Goal: Task Accomplishment & Management: Complete application form

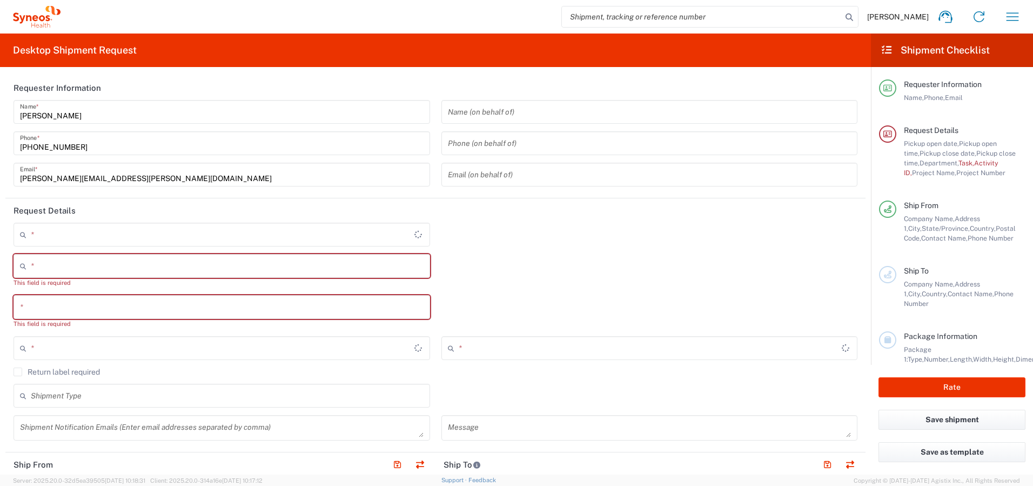
type input "Ontario"
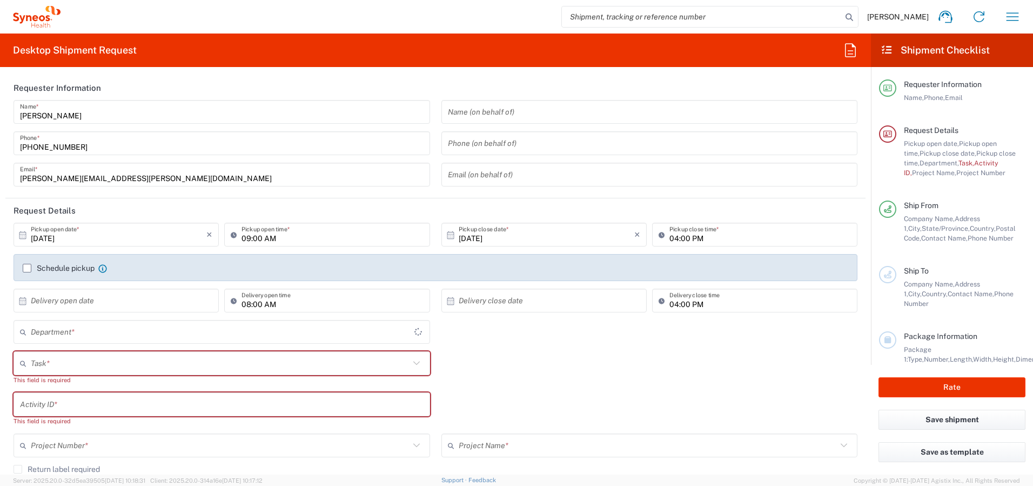
type input "Canada"
type input "4510"
type input "Syneos Health Canada LP- Toronto"
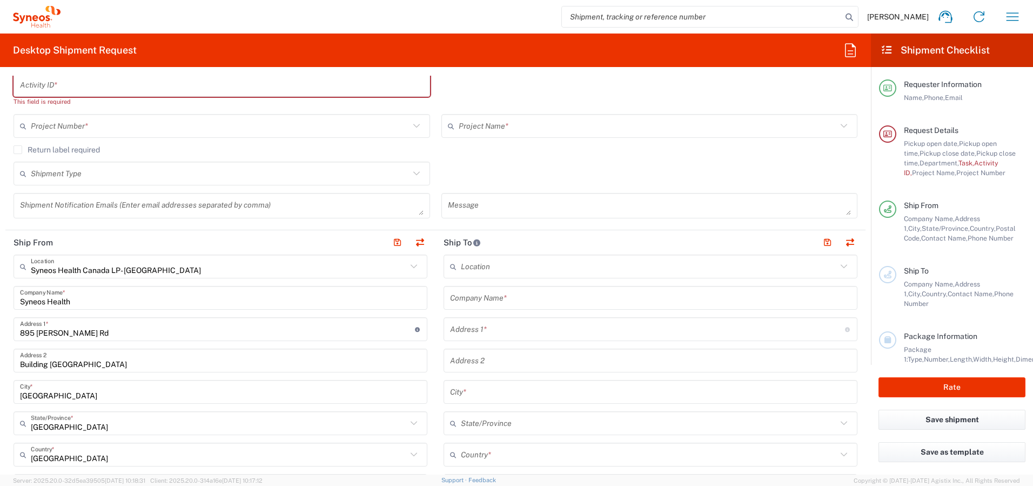
scroll to position [322, 0]
drag, startPoint x: 414, startPoint y: 237, endPoint x: 432, endPoint y: 221, distance: 23.3
click at [415, 237] on button "button" at bounding box center [419, 239] width 15 height 15
type input "Syneos Health Canada LP- Toronto"
type input "Syneos Health"
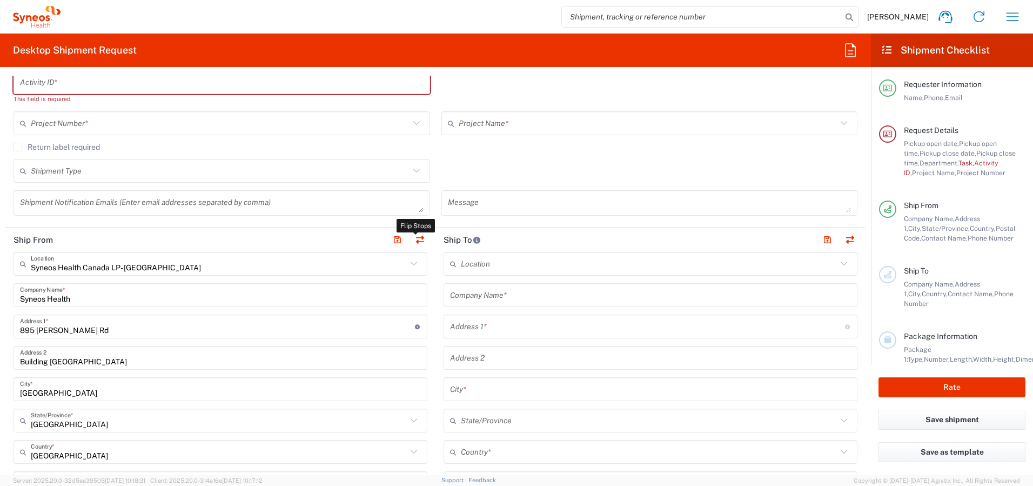
type input "895 Don Mills Rd"
type input "Building 2, Suite 800"
type input "Toronto"
type input "Canada"
type input "M3C 1W3"
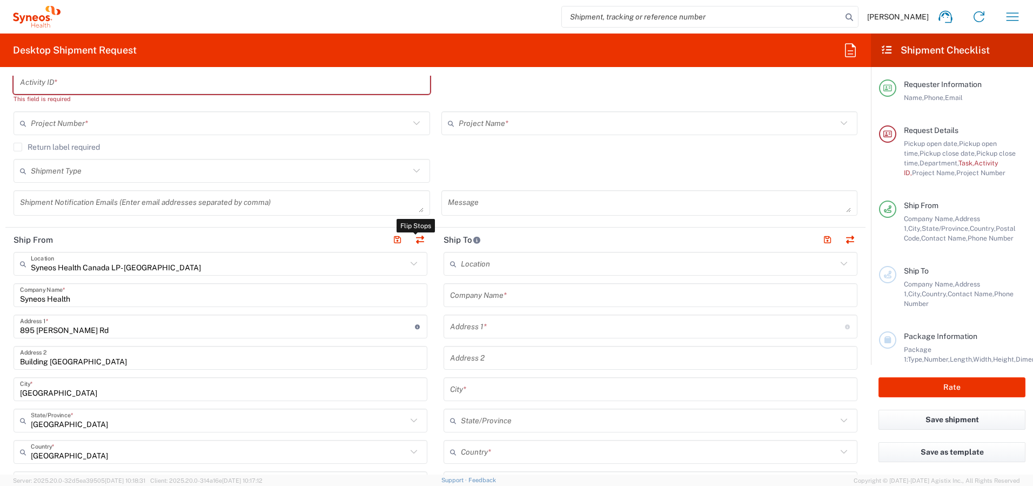
type input "Shaun Villafana"
type input "+1 418-425-0833"
type input "shaun.villafana@syneoshealth.com"
type input "EORI"
type input "Other"
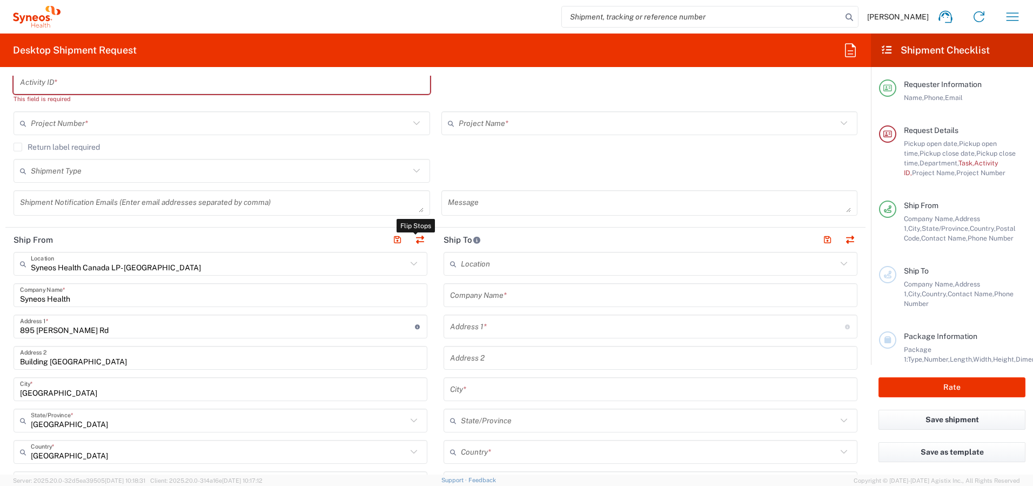
type input "834751141"
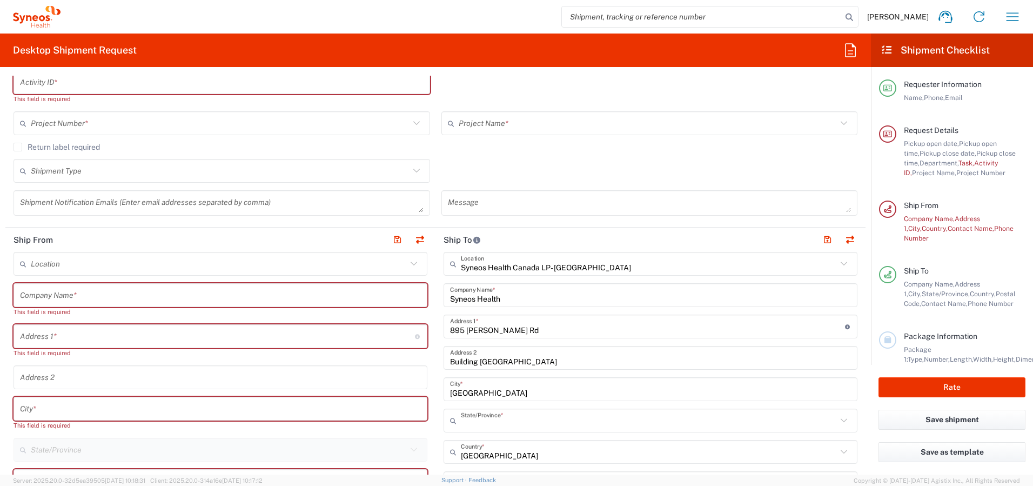
type input "Ontario"
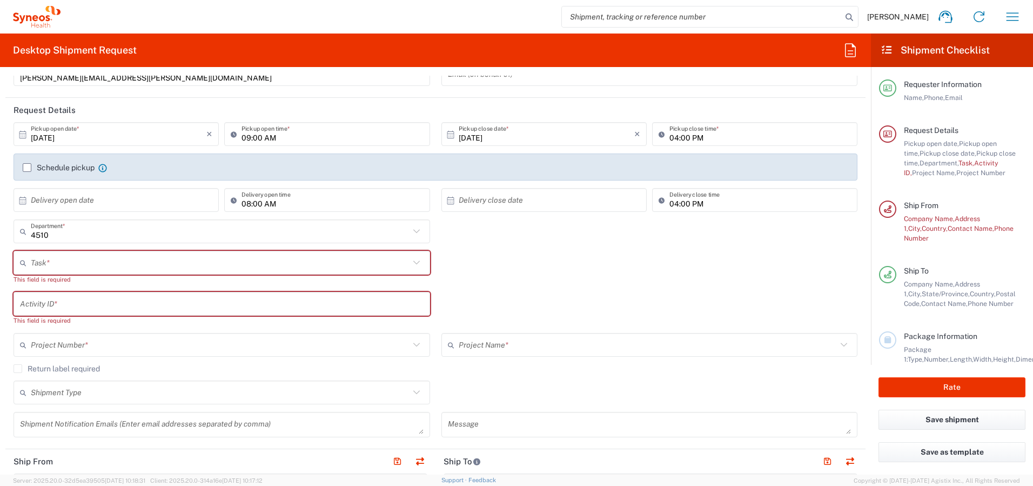
scroll to position [0, 0]
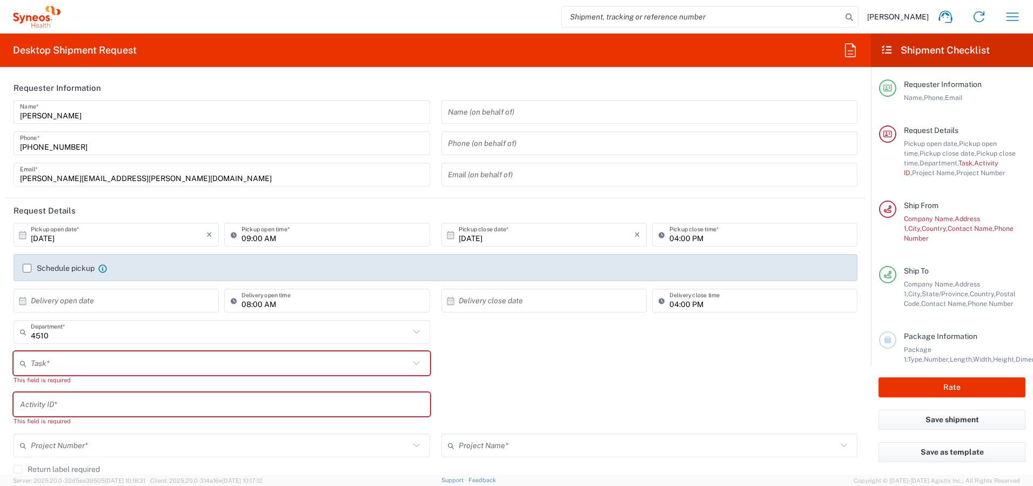
click at [173, 237] on input "10/08/2025" at bounding box center [119, 234] width 176 height 19
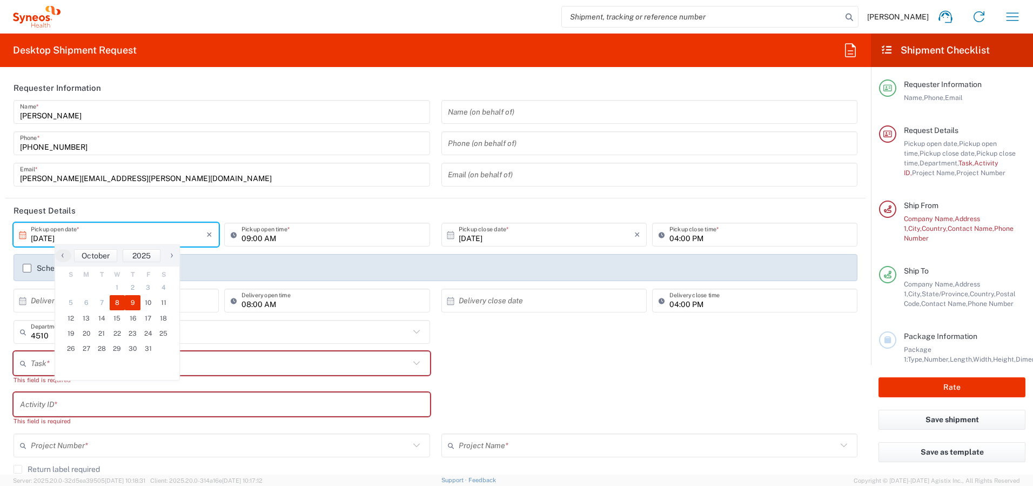
click at [135, 303] on span "9" at bounding box center [133, 302] width 16 height 15
type input "10/09/2025"
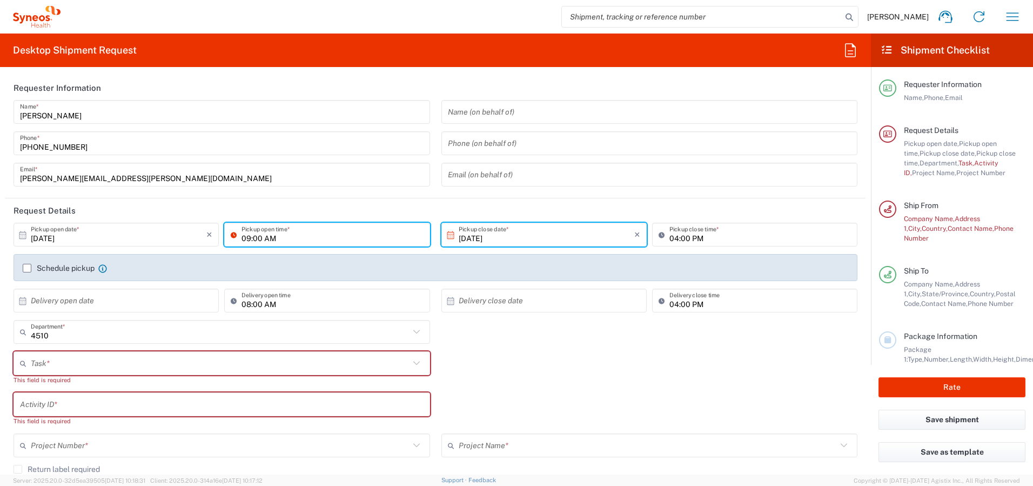
click at [244, 237] on input "09:00 AM" at bounding box center [333, 234] width 182 height 19
type input "08:00 AM"
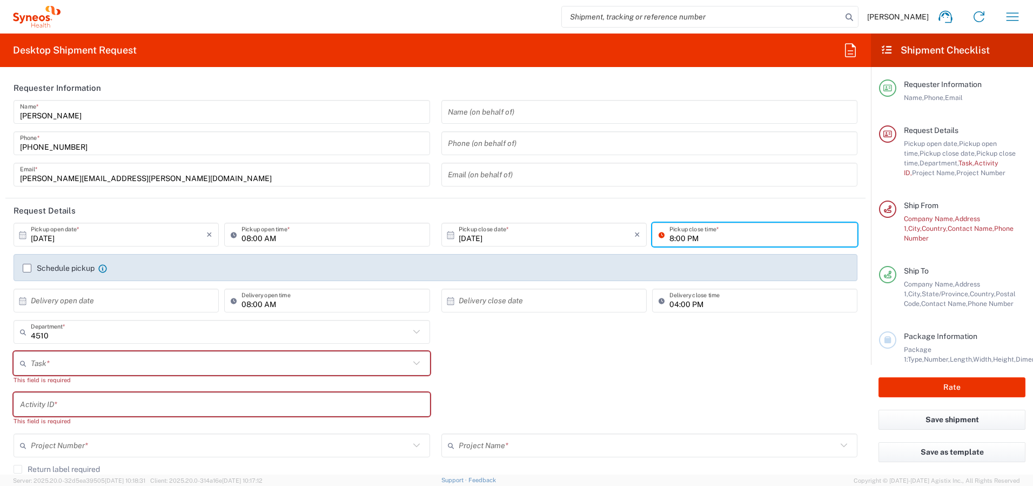
type input "08:00 PM"
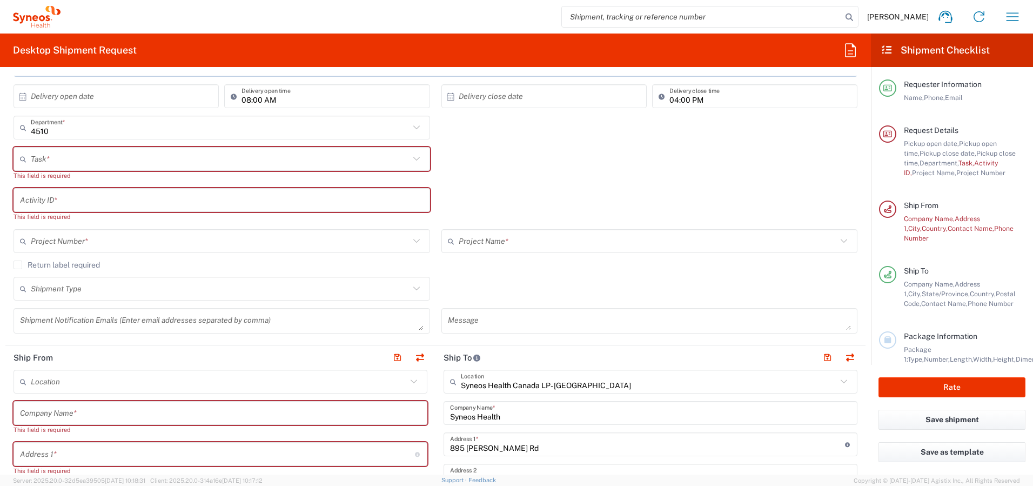
scroll to position [213, 0]
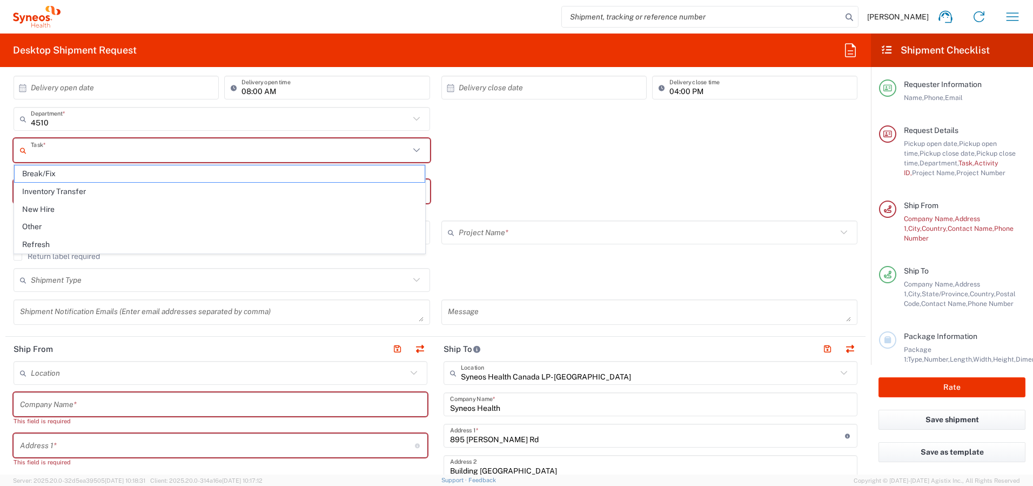
click at [250, 152] on input "text" at bounding box center [220, 150] width 379 height 19
click at [226, 194] on span "Inventory Transfer" at bounding box center [220, 191] width 410 height 17
type input "Inventory Transfer"
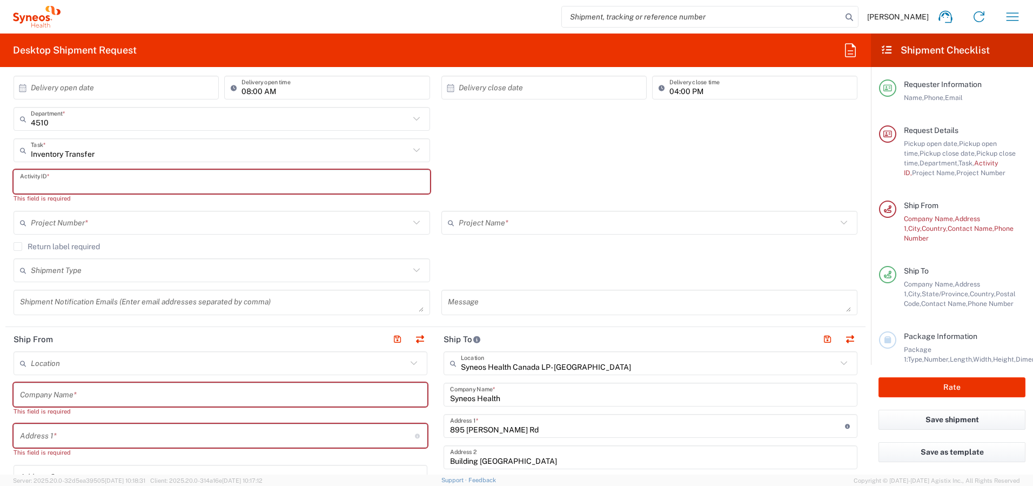
click at [242, 179] on input "text" at bounding box center [222, 181] width 404 height 19
paste input "INC2668065"
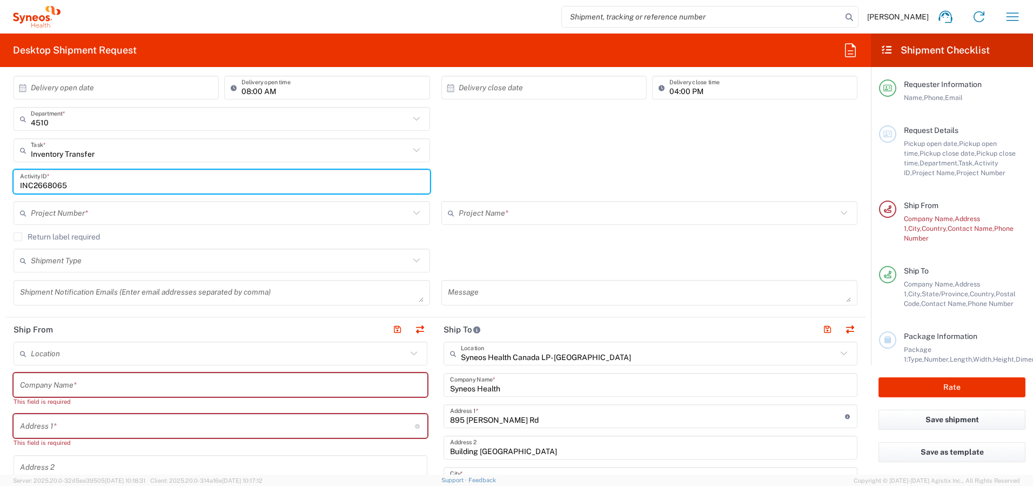
type input "INC2668065"
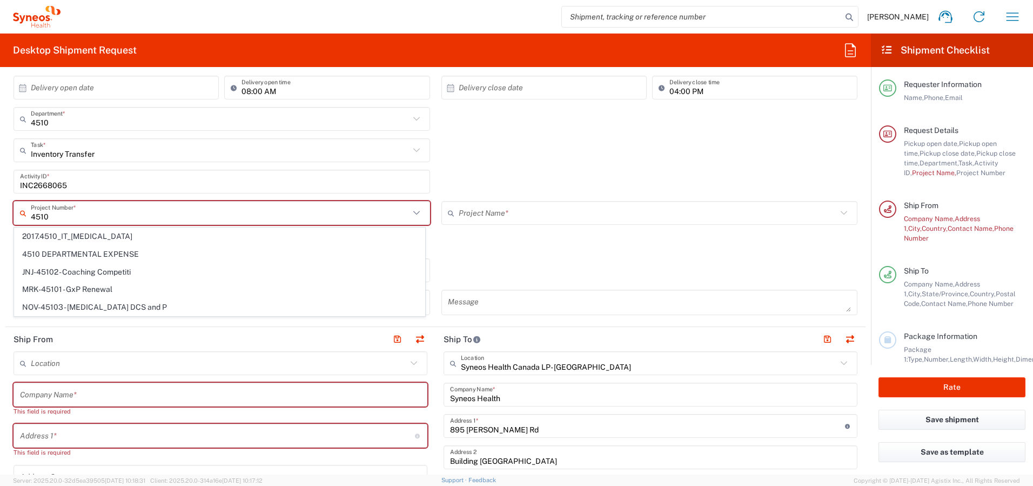
type input "2017.4510_IT_CAPEX"
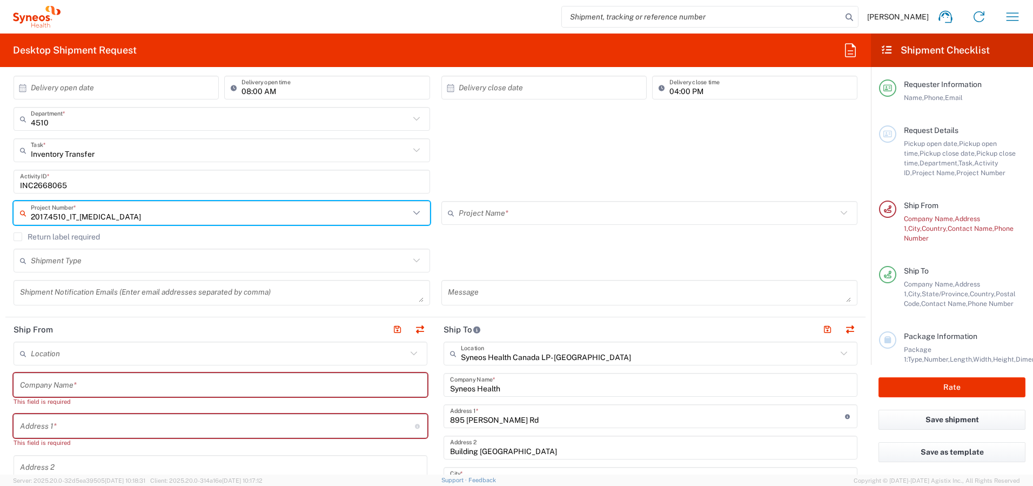
type input "2017 4510-IT Operations"
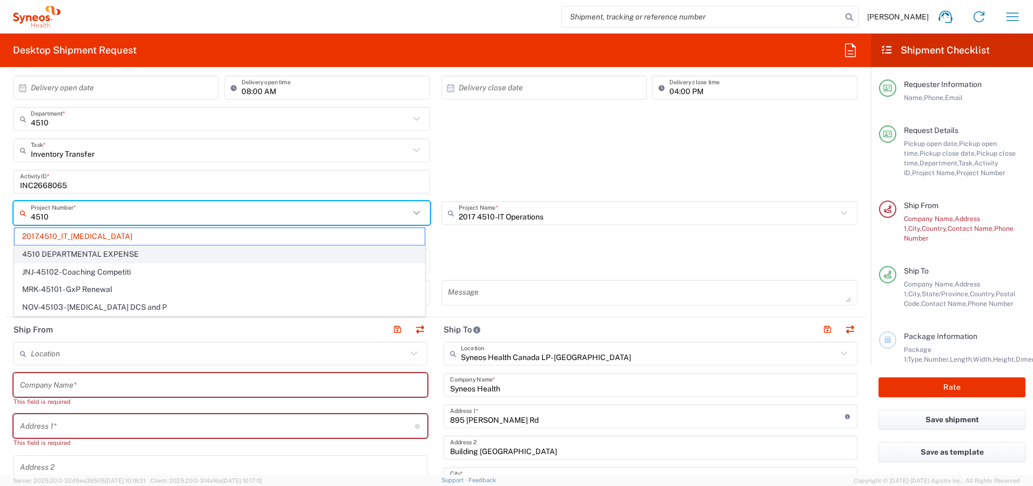
click at [163, 256] on span "4510 DEPARTMENTAL EXPENSE" at bounding box center [220, 254] width 410 height 17
type input "4510 DEPARTMENTAL EXPENSE"
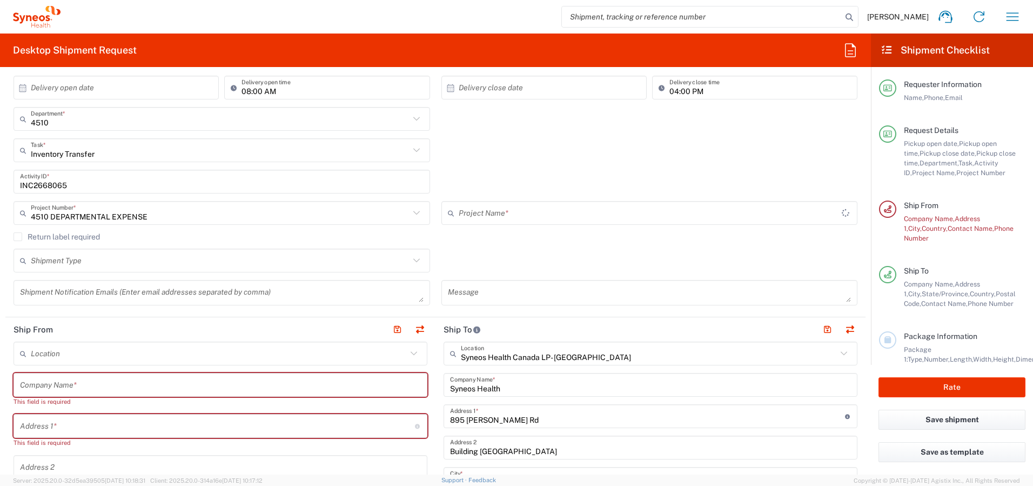
type input "4510 DEPARTMENTAL EXPENSE"
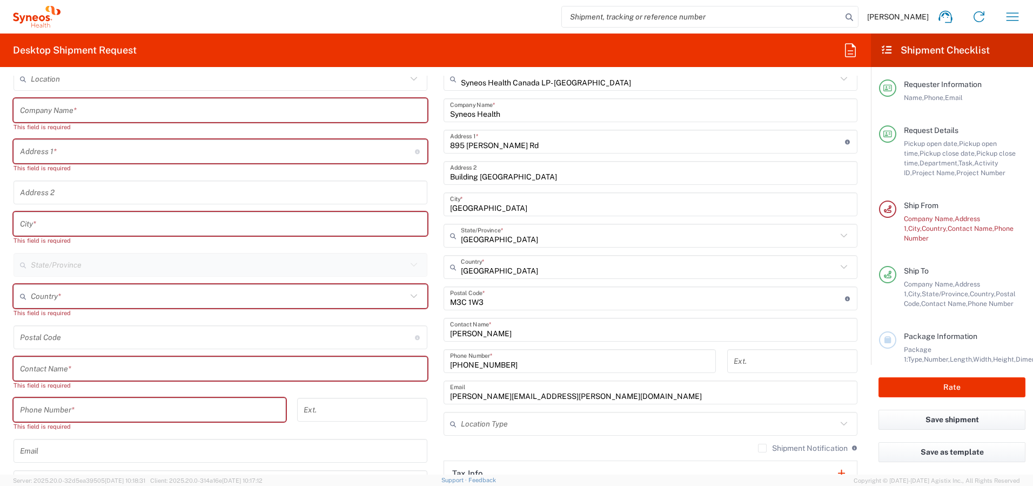
scroll to position [488, 0]
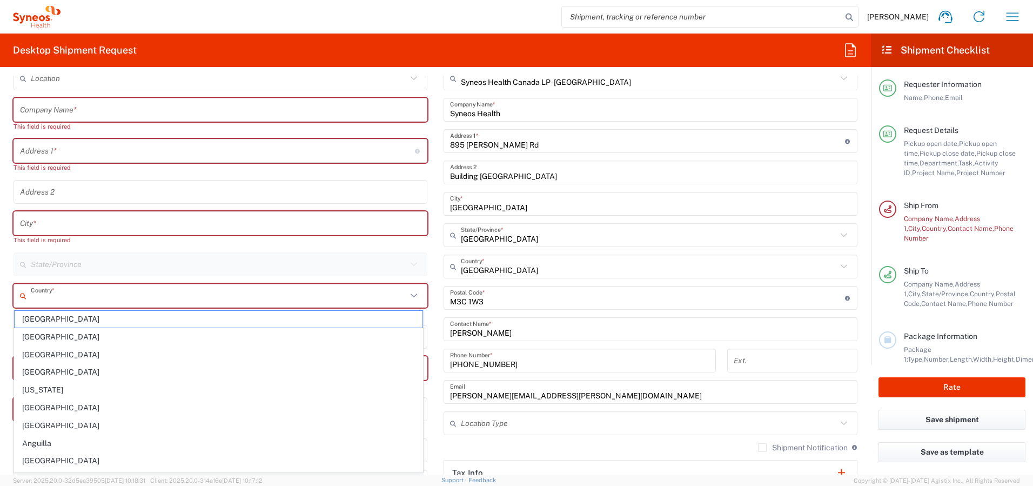
click at [78, 293] on input "text" at bounding box center [219, 295] width 376 height 19
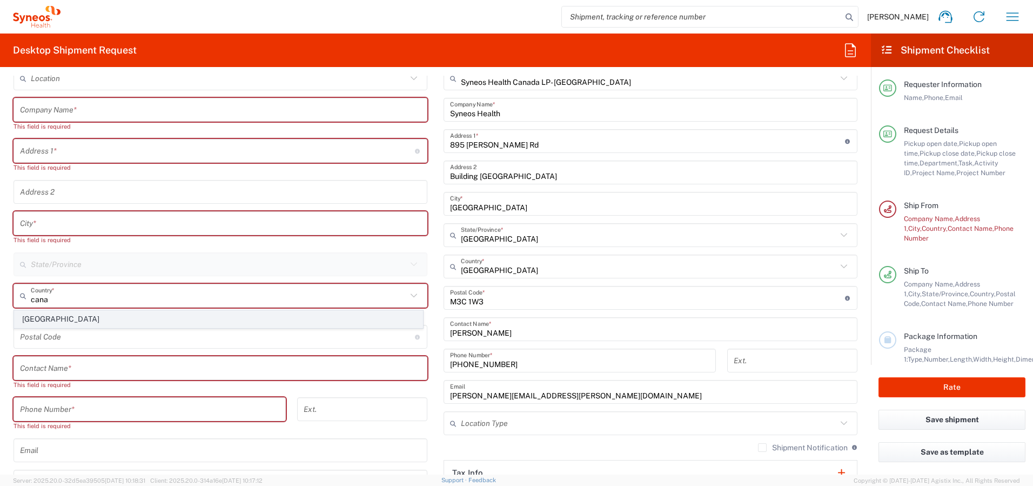
click at [27, 319] on span "Canada" at bounding box center [219, 319] width 408 height 17
type input "Canada"
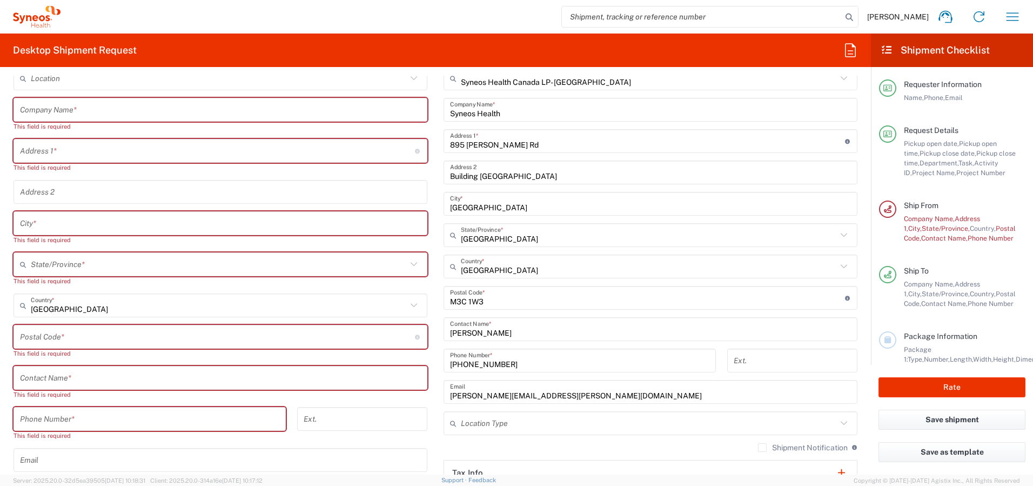
click at [69, 379] on input "text" at bounding box center [220, 378] width 401 height 19
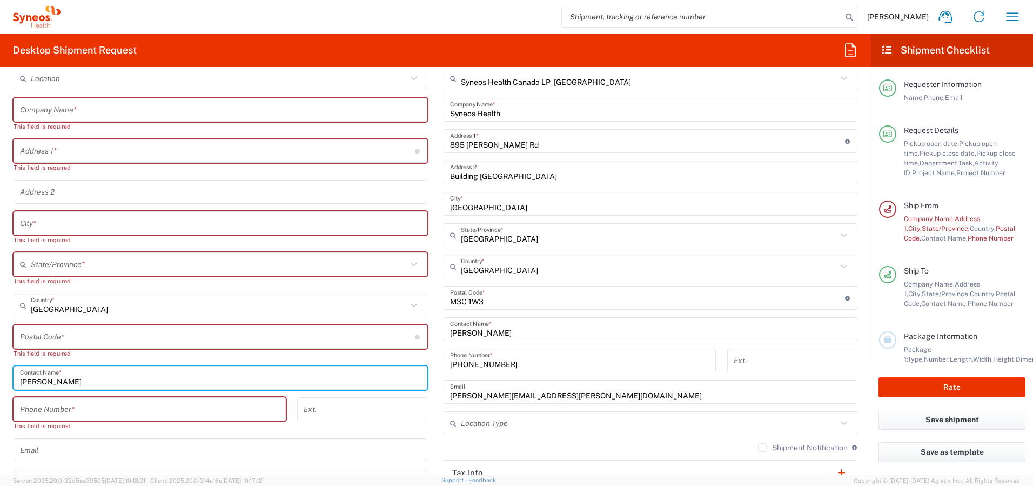
type input "Lysa Shaw"
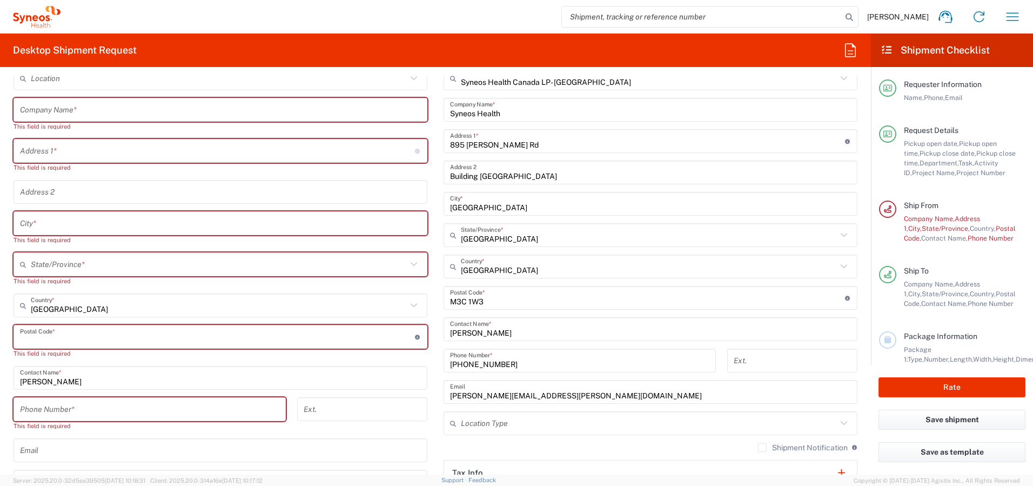
type input "Canada"
paste input "Lysa Shaw"
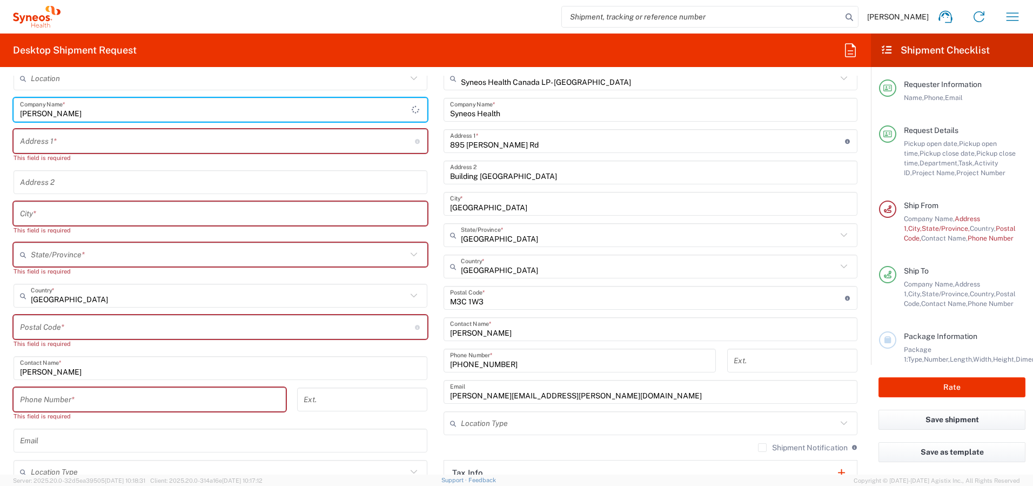
type input "Lysa Shaw"
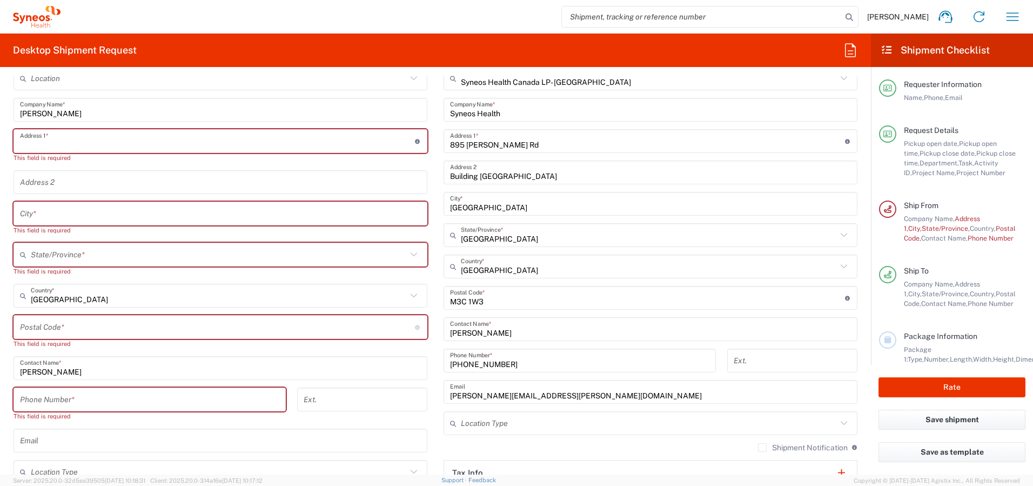
paste input "14 Gillis Street"
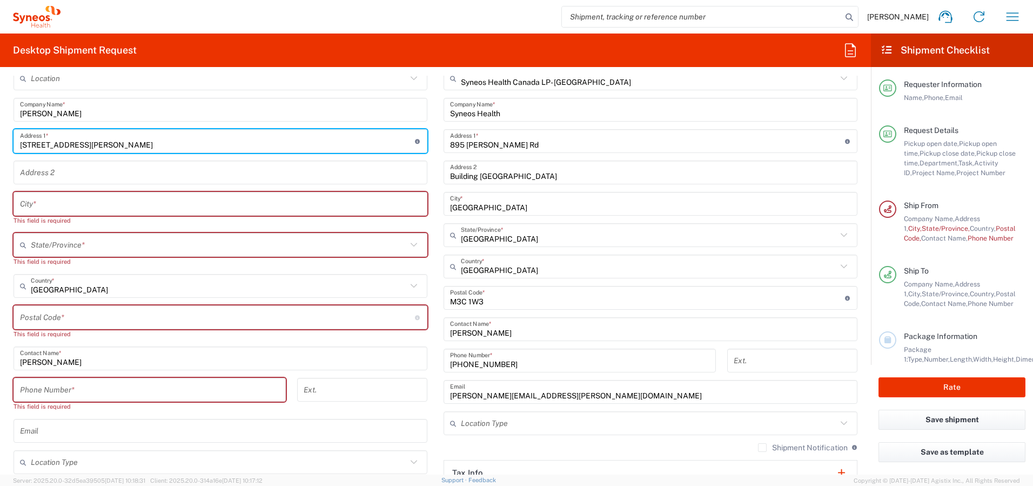
type input "14 Gillis Street"
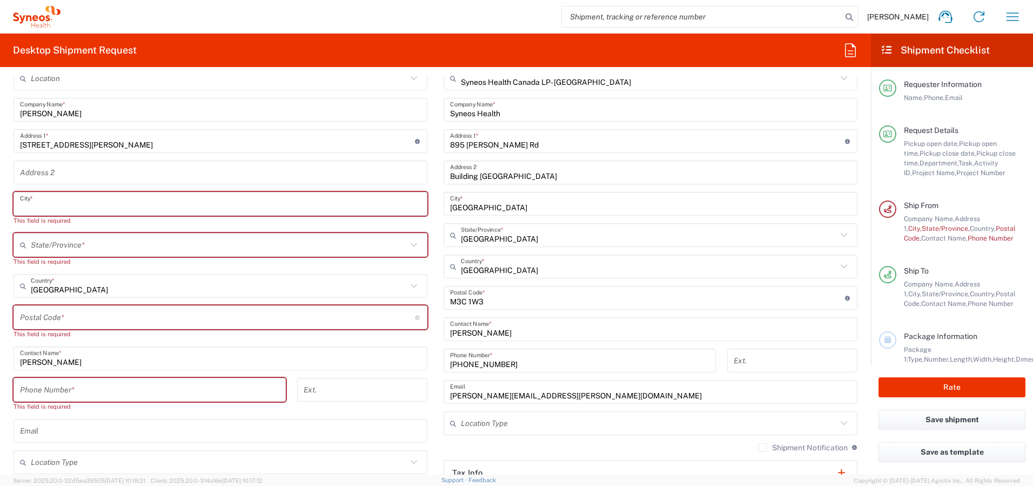
paste input "Cameron"
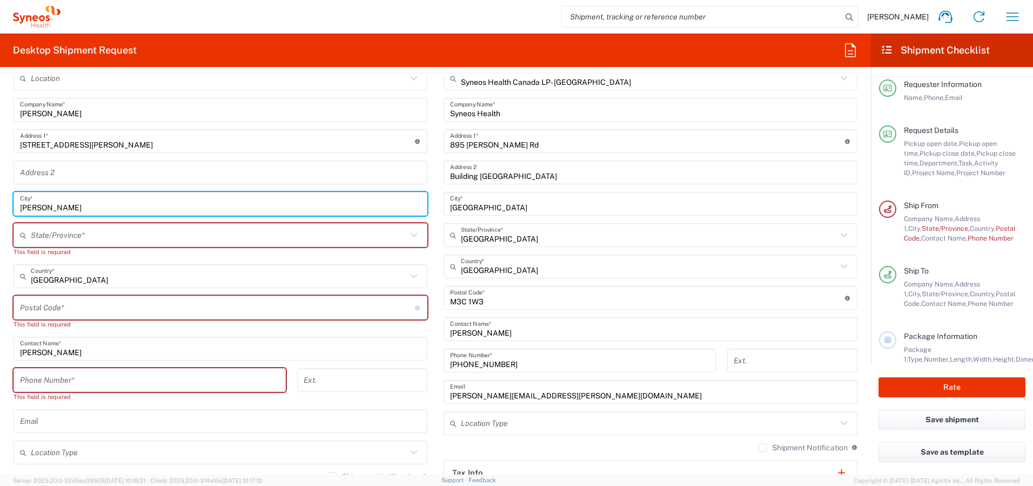
type input "Cameron"
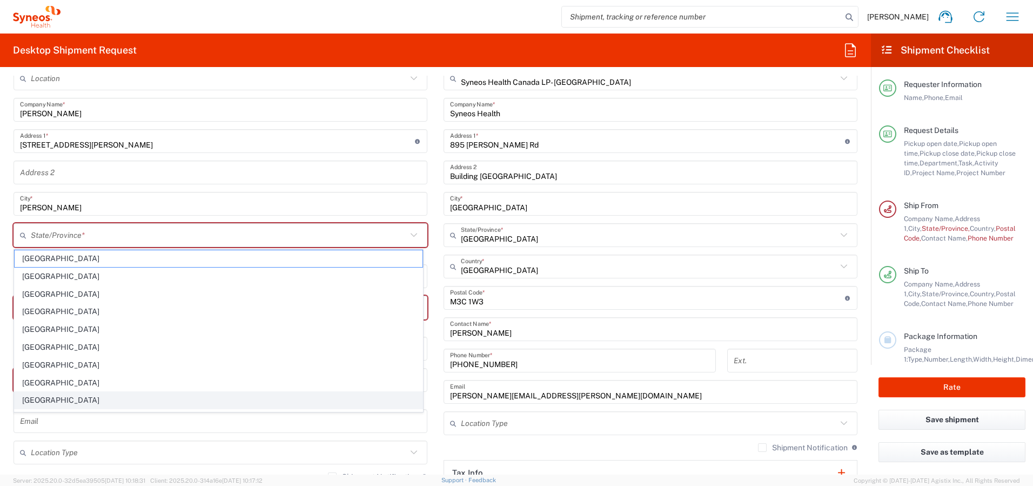
click at [130, 395] on span "Ontario" at bounding box center [219, 400] width 408 height 17
type input "Ontario"
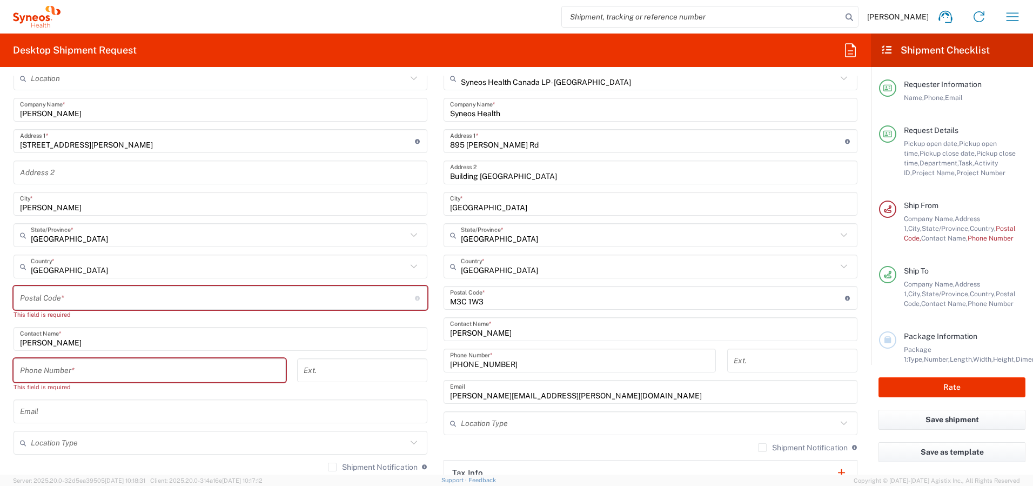
click at [145, 292] on input "undefined" at bounding box center [217, 298] width 395 height 19
paste input "K0M 1G0"
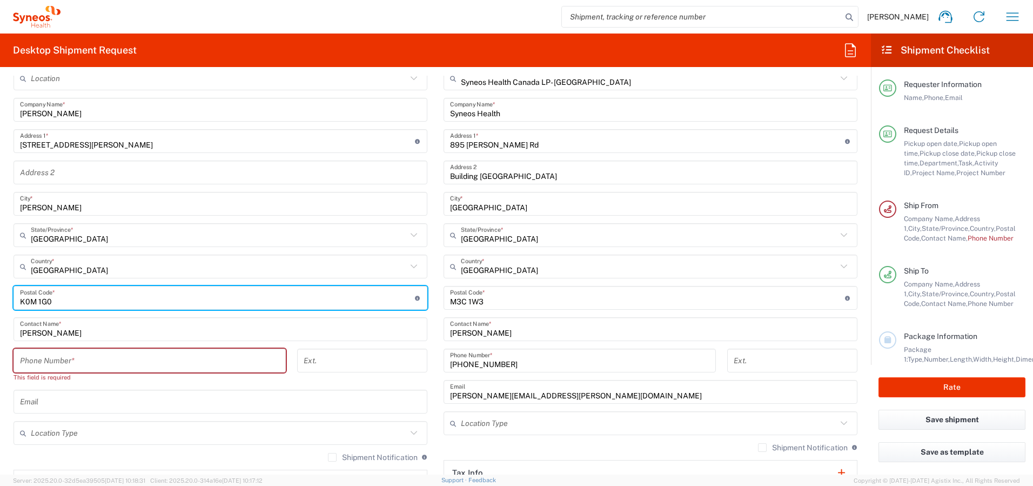
type input "K0M 1G0"
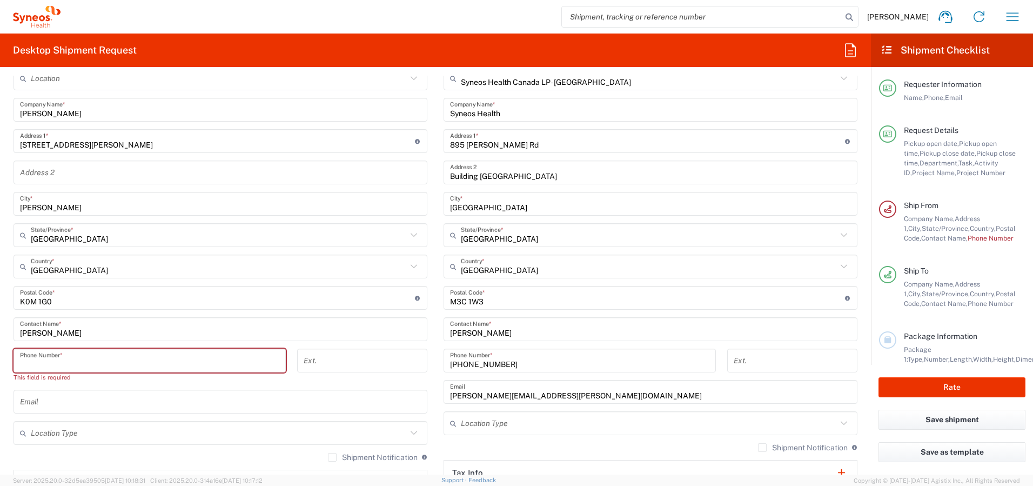
paste input "4168236494"
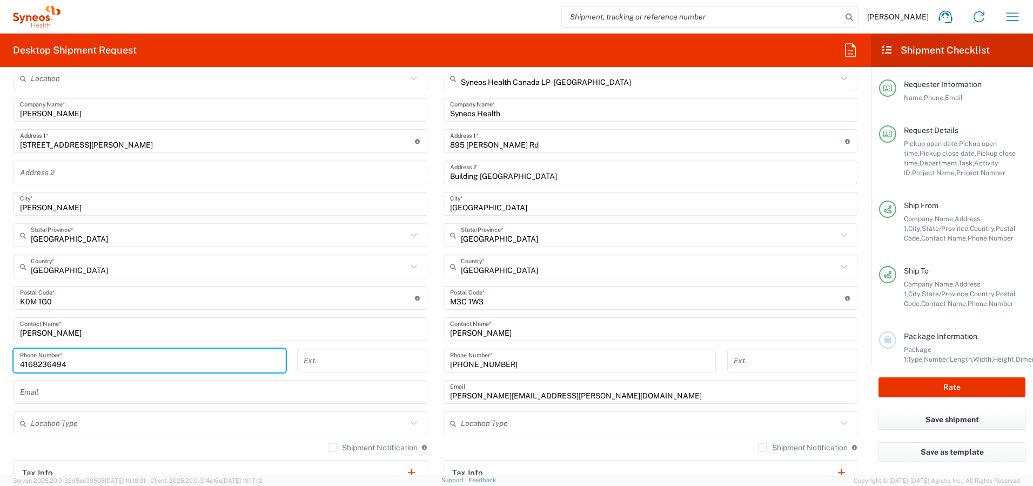
type input "4168236494"
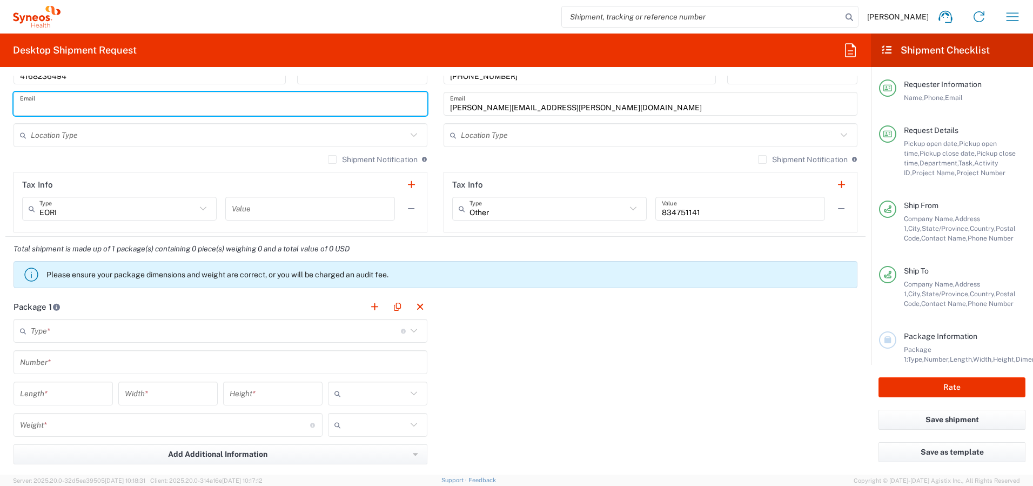
scroll to position [779, 0]
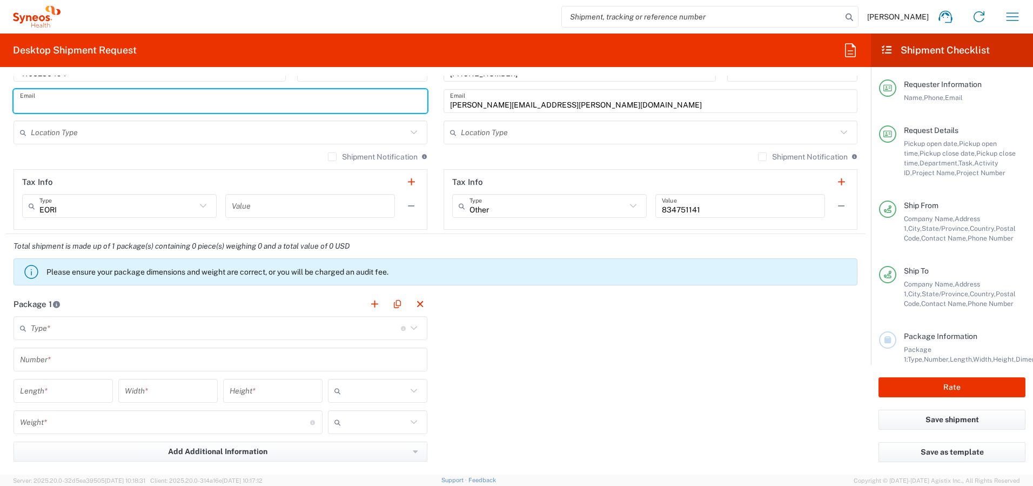
paste input "Lysashaw517@gmail.com"
type input "Lysashaw517@gmail.com"
click at [412, 129] on icon at bounding box center [414, 132] width 14 height 14
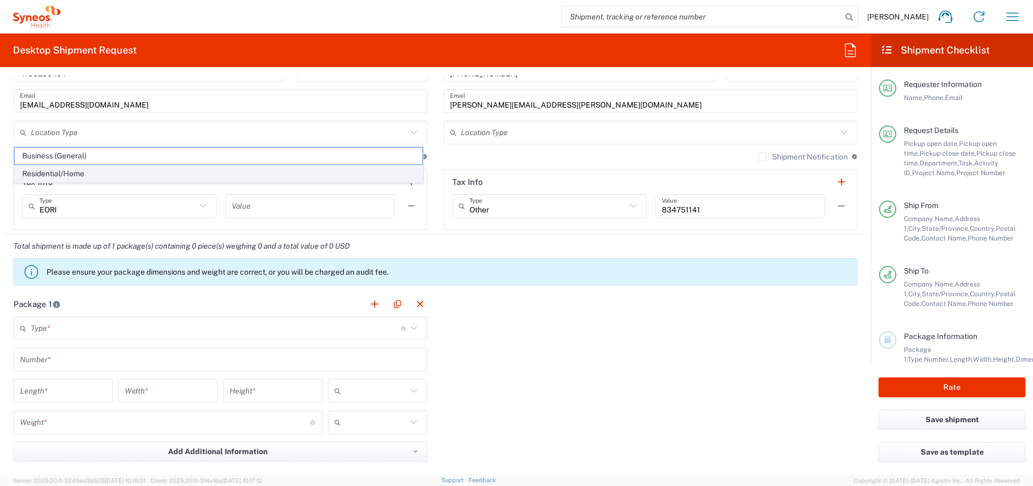
click at [331, 177] on span "Residential/Home" at bounding box center [219, 173] width 408 height 17
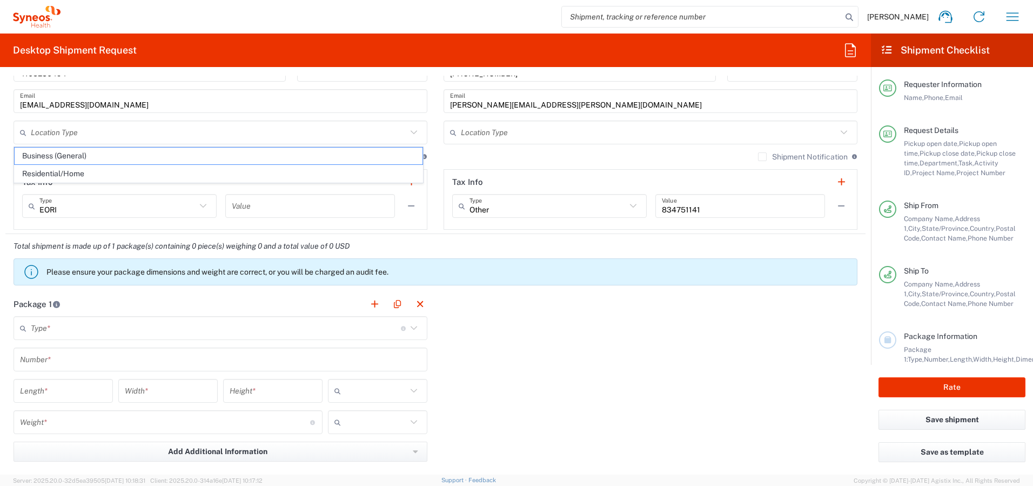
type input "Residential/Home"
click at [463, 130] on input "text" at bounding box center [649, 132] width 376 height 19
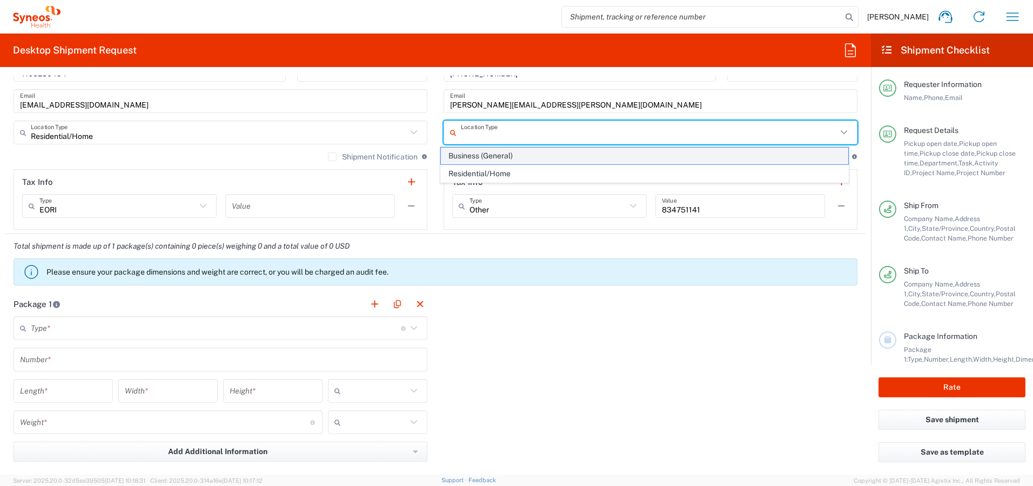
click at [470, 156] on span "Business (General)" at bounding box center [645, 156] width 408 height 17
type input "Business (General)"
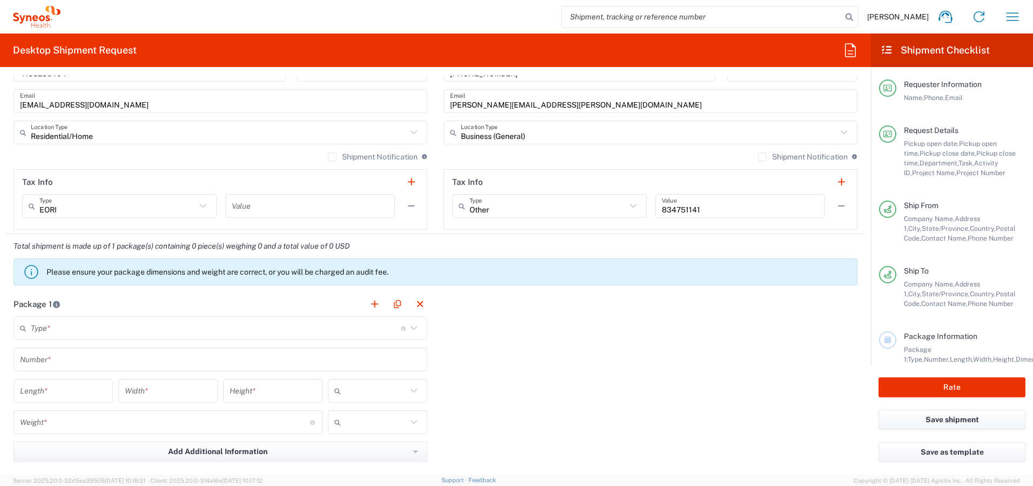
click at [328, 155] on label "Shipment Notification" at bounding box center [373, 156] width 90 height 9
click at [332, 157] on input "Shipment Notification" at bounding box center [332, 157] width 0 height 0
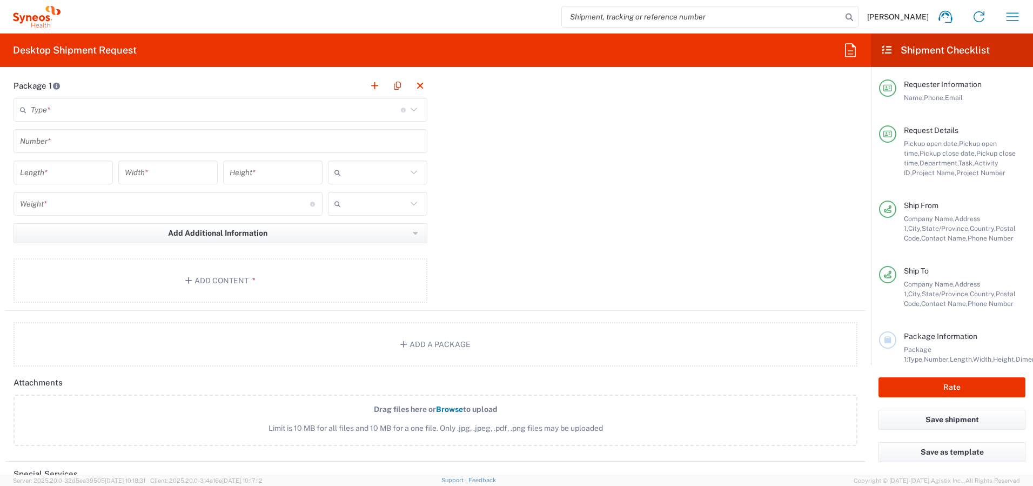
scroll to position [1001, 0]
click at [208, 269] on button "Add Content *" at bounding box center [221, 277] width 414 height 44
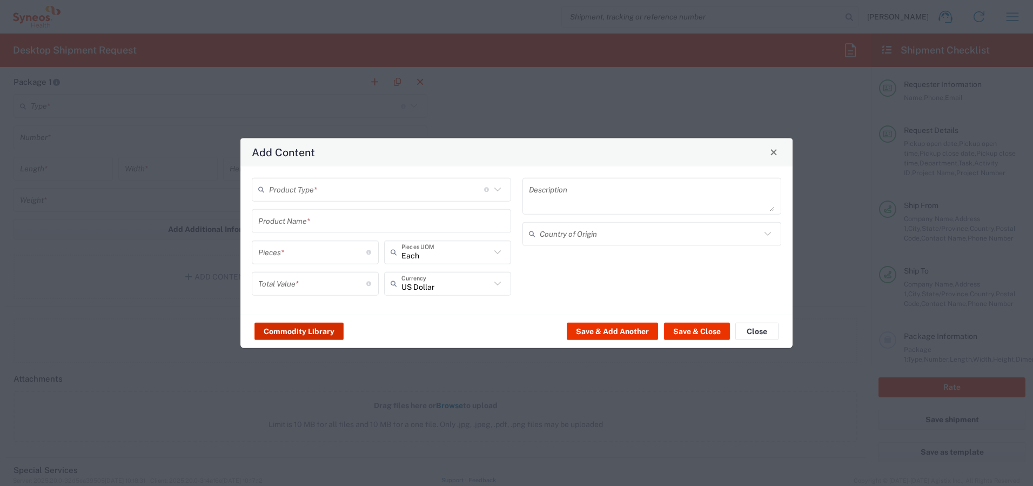
click at [296, 328] on button "Commodity Library" at bounding box center [299, 331] width 89 height 17
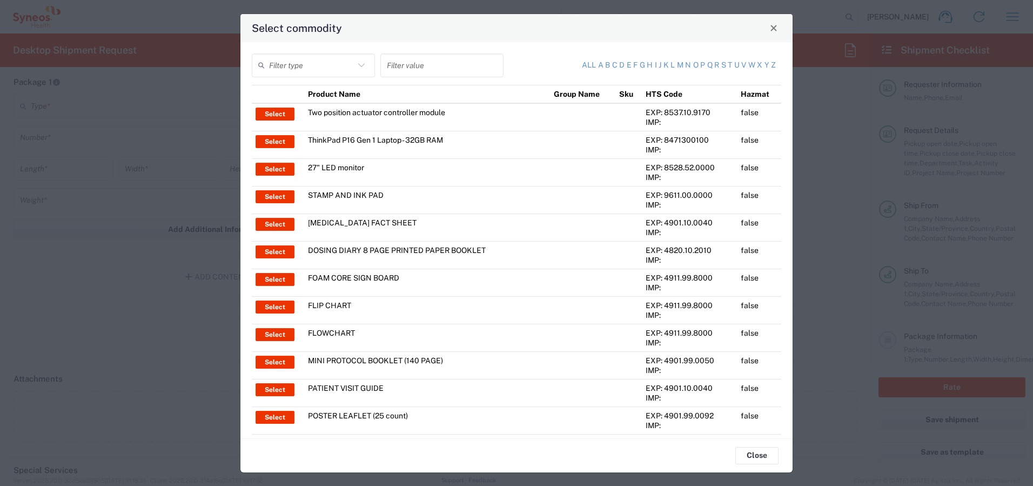
click at [336, 66] on input "text" at bounding box center [311, 65] width 85 height 19
click at [329, 86] on span "Product Name" at bounding box center [312, 89] width 119 height 17
type input "Product Name"
click at [429, 63] on input "text" at bounding box center [442, 65] width 110 height 19
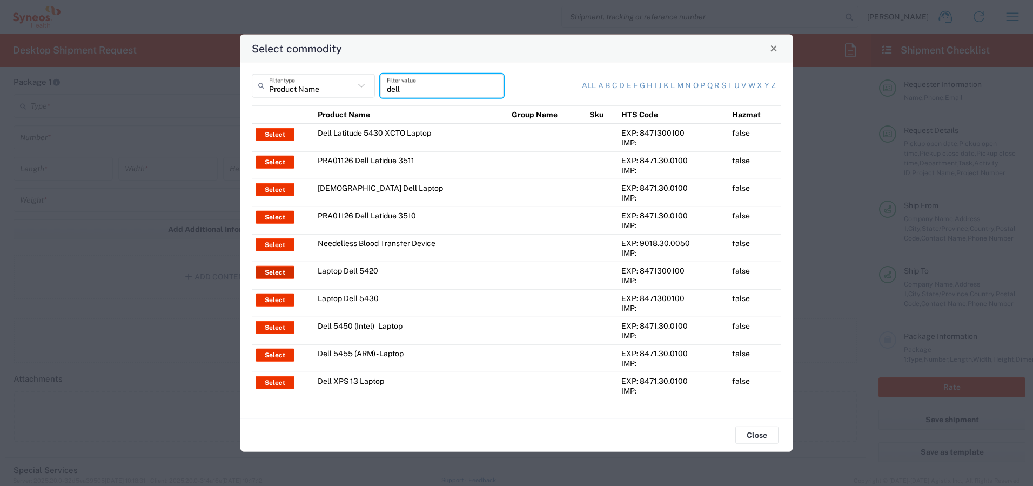
type input "dell"
click at [269, 269] on button "Select" at bounding box center [275, 271] width 39 height 13
type input "Laptop Dell 5420"
type textarea "Laptop Latitude Dell 5420"
type input "China"
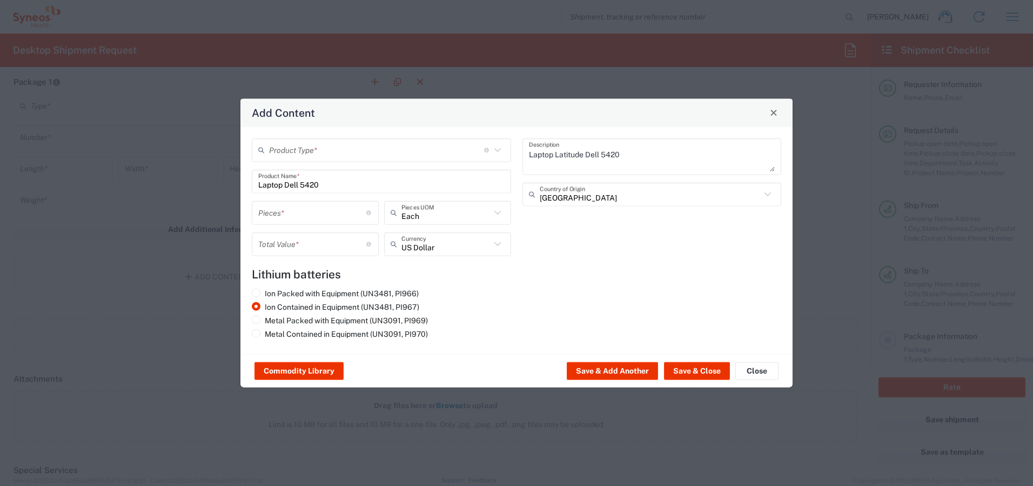
click at [313, 146] on input "text" at bounding box center [376, 149] width 215 height 19
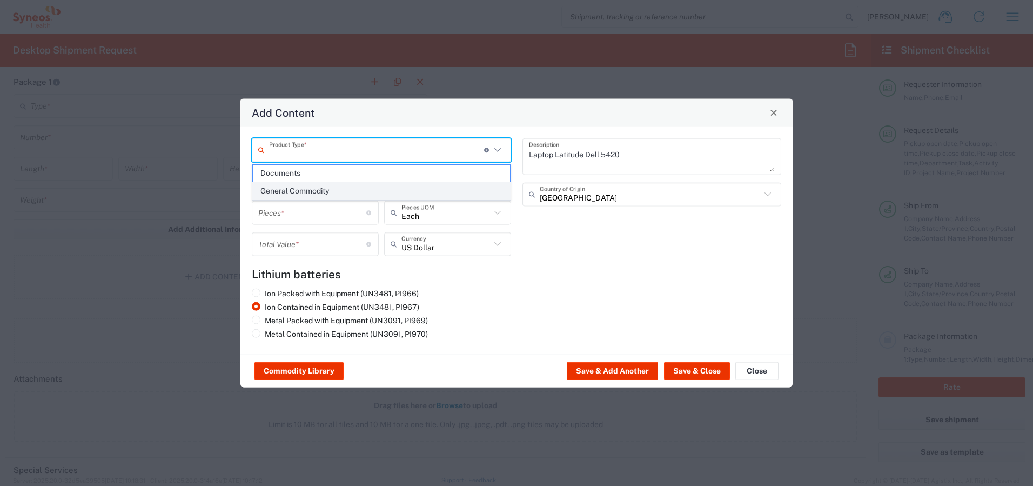
click at [307, 188] on span "General Commodity" at bounding box center [381, 191] width 257 height 17
type input "General Commodity"
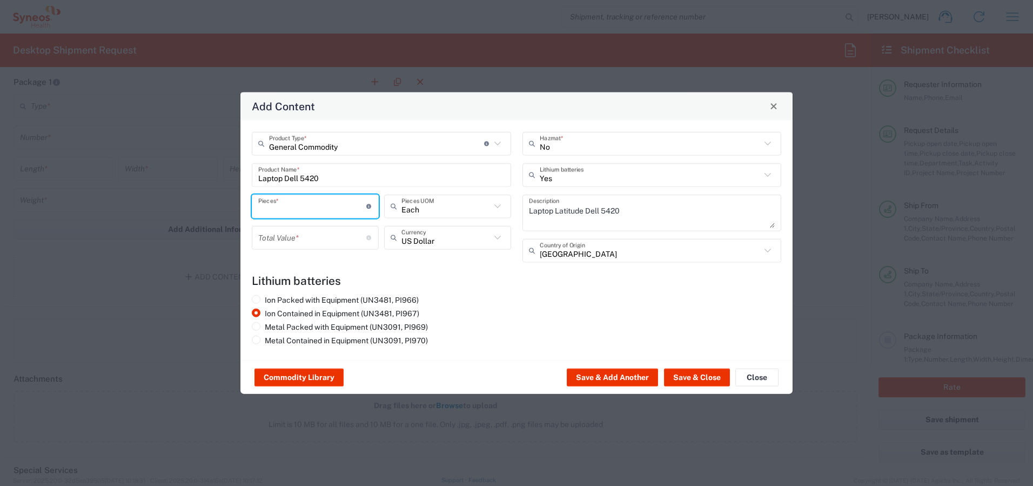
click at [309, 200] on input "number" at bounding box center [312, 206] width 108 height 19
type input "1"
click at [305, 236] on input "number" at bounding box center [312, 237] width 108 height 19
type input "500"
click at [694, 376] on button "Save & Close" at bounding box center [697, 377] width 66 height 17
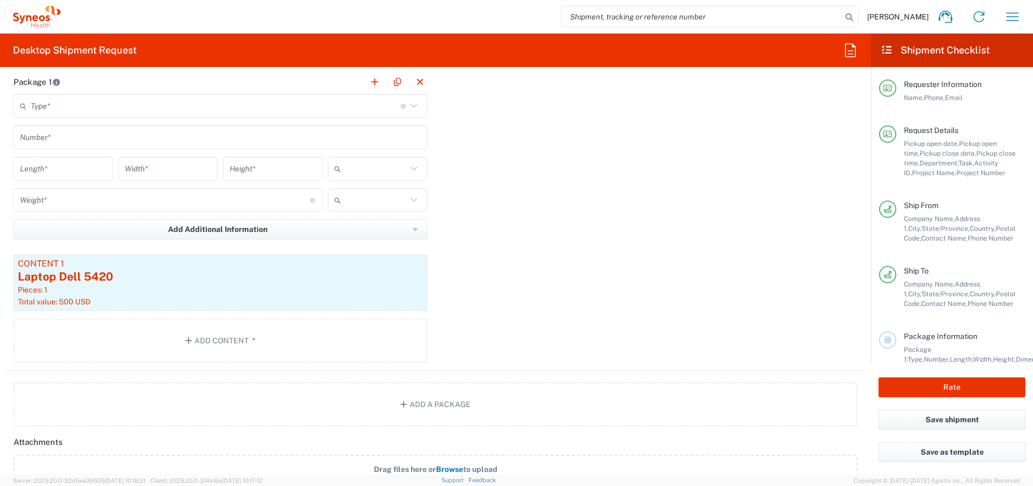
click at [89, 107] on input "text" at bounding box center [216, 106] width 370 height 19
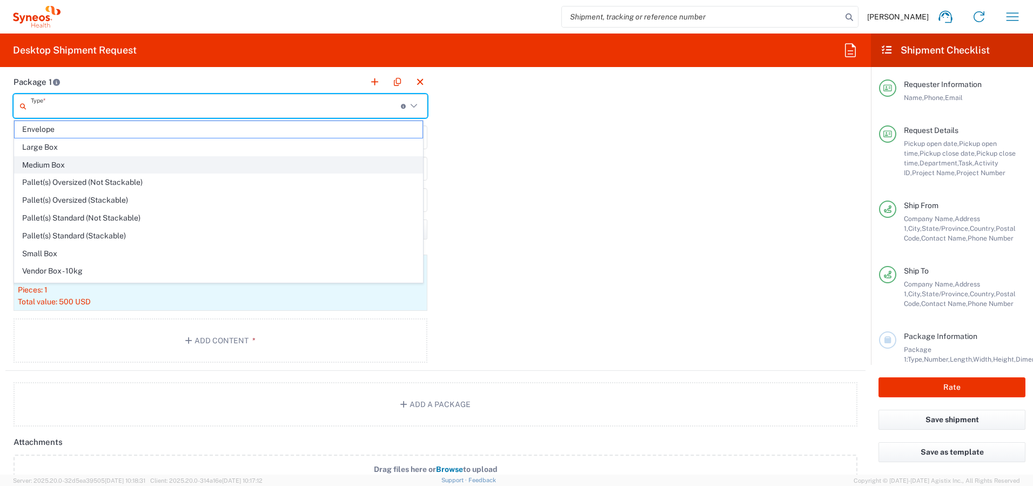
click at [83, 168] on span "Medium Box" at bounding box center [219, 165] width 408 height 17
type input "Medium Box"
type input "13"
type input "11.5"
type input "2.5"
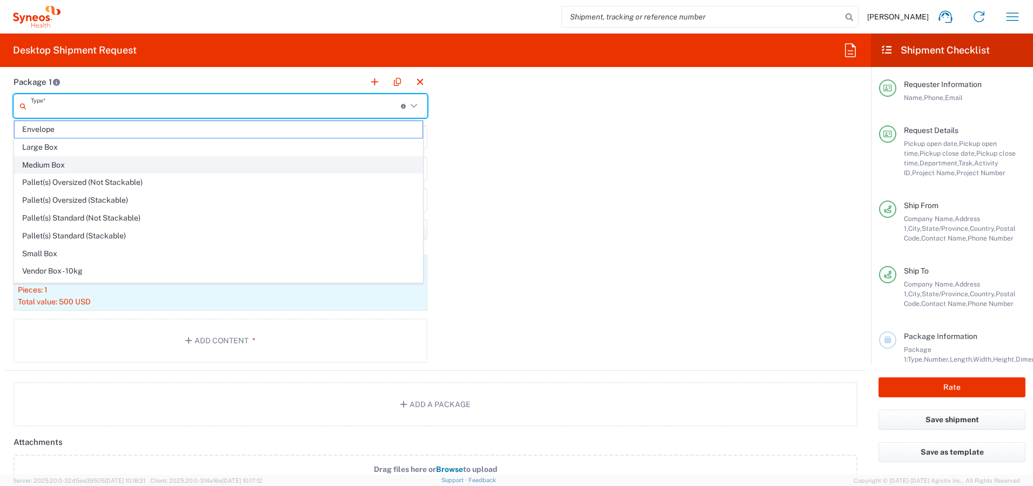
type input "in"
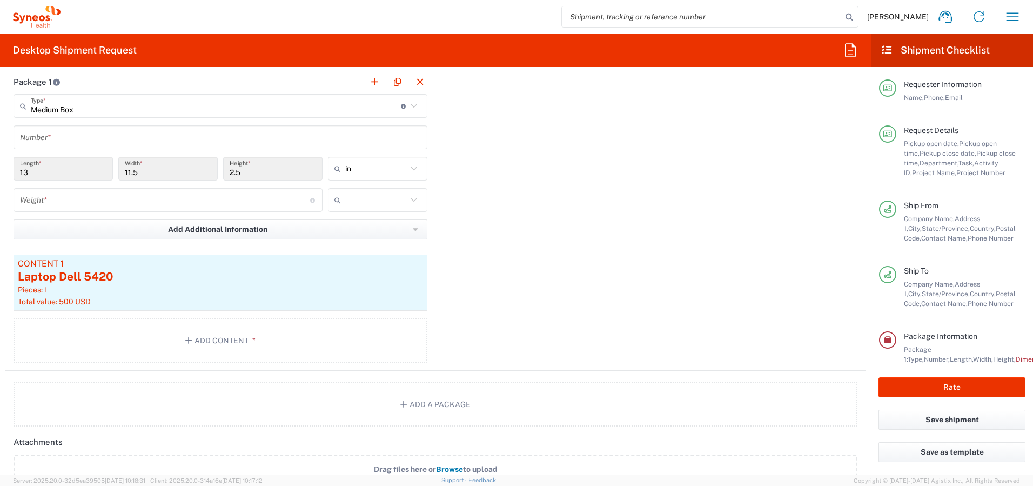
click at [84, 137] on input "text" at bounding box center [220, 137] width 401 height 19
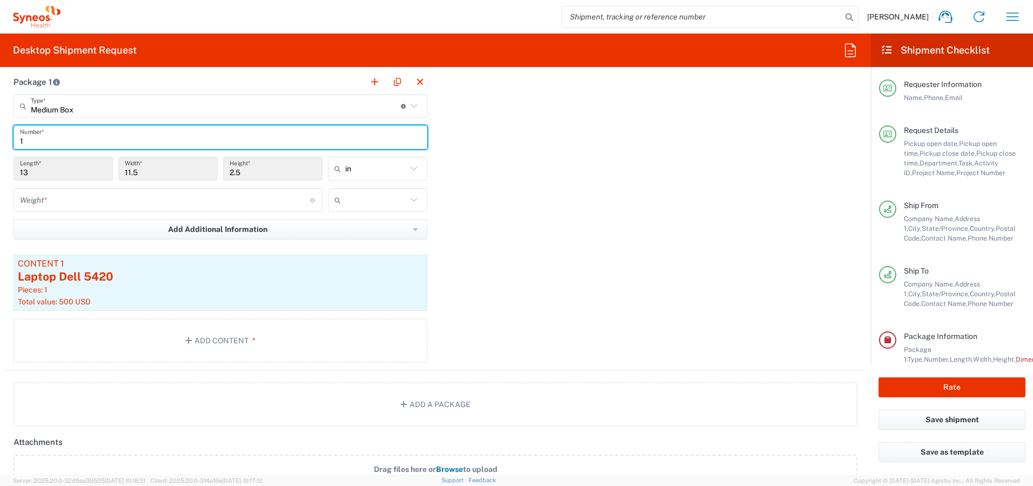
type input "1"
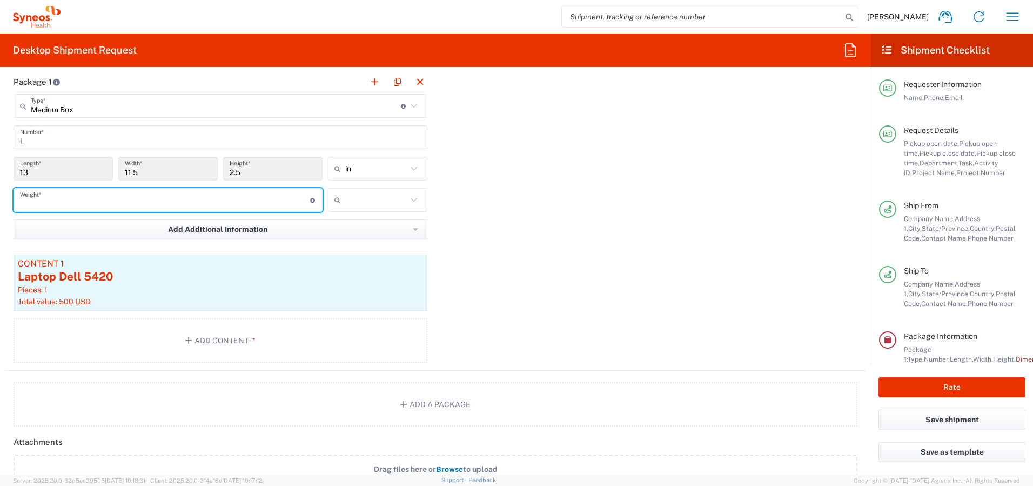
click at [109, 200] on input "number" at bounding box center [165, 200] width 290 height 19
type input "7"
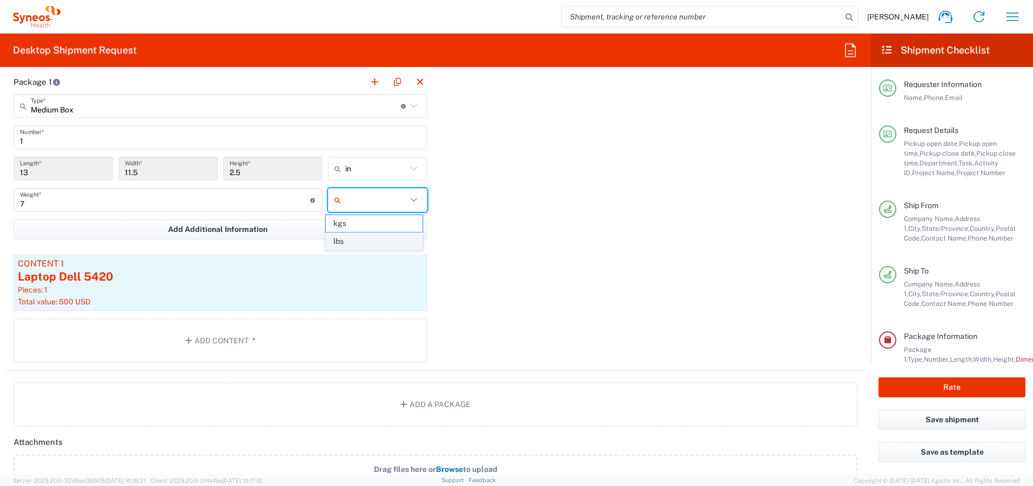
click at [336, 237] on span "lbs" at bounding box center [374, 241] width 96 height 17
type input "lbs"
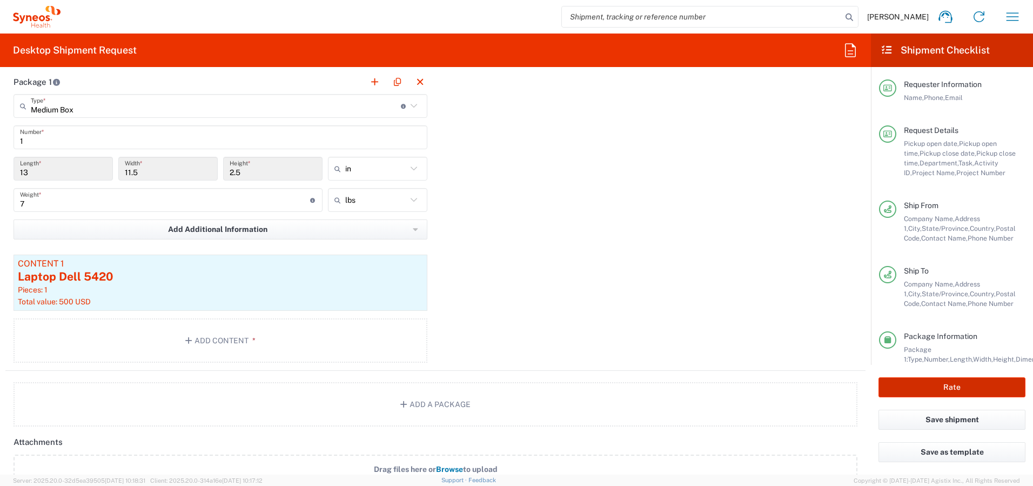
click at [943, 383] on button "Rate" at bounding box center [952, 387] width 147 height 20
type input "4510 DEPARTMENTAL EXPENSE"
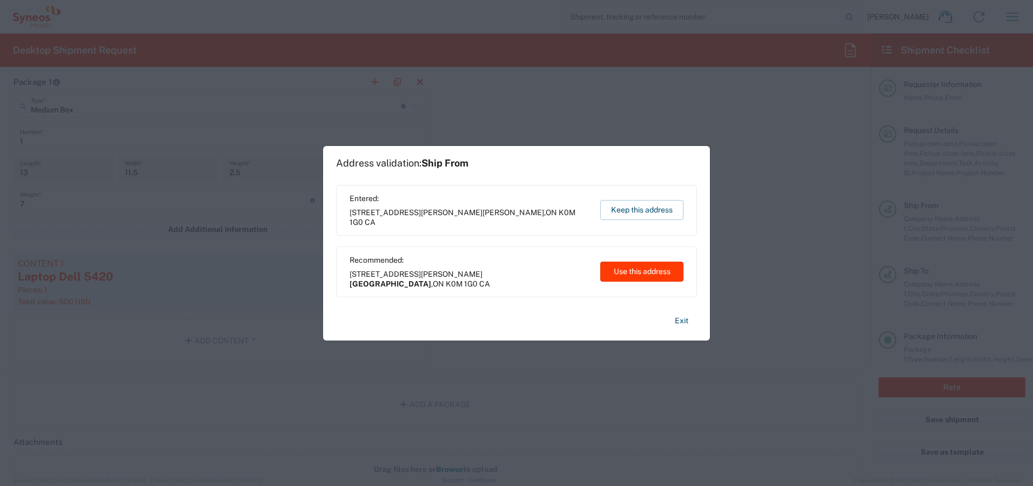
click at [623, 270] on button "Use this address" at bounding box center [641, 272] width 83 height 20
type input "Kawartha Lakes"
type input "Ontario"
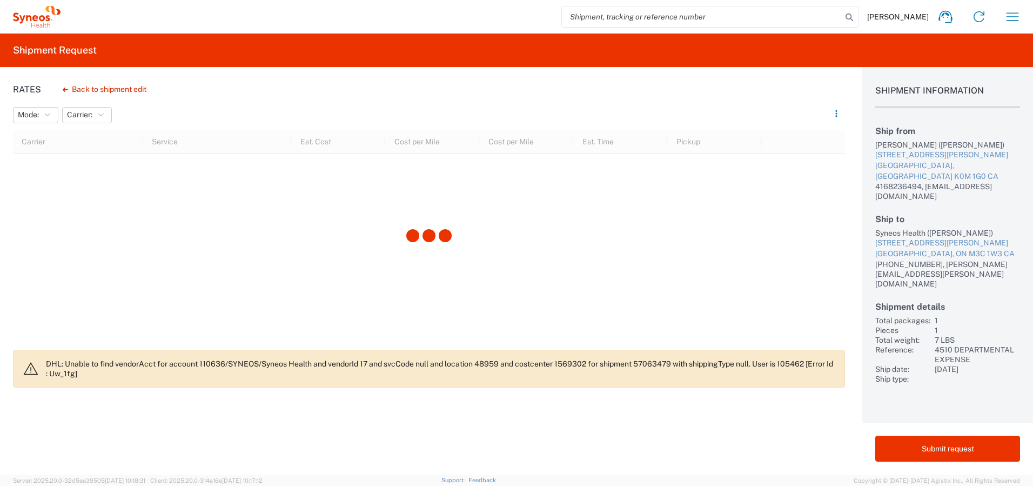
click at [884, 144] on div "Lysa Shaw (Lysa Shaw)" at bounding box center [947, 145] width 145 height 10
drag, startPoint x: 884, startPoint y: 144, endPoint x: 898, endPoint y: 144, distance: 14.0
click at [884, 144] on div "Lysa Shaw (Lysa Shaw)" at bounding box center [947, 145] width 145 height 10
click at [898, 144] on div "Lysa Shaw (Lysa Shaw)" at bounding box center [947, 145] width 145 height 10
copy div "Lysa Shaw"
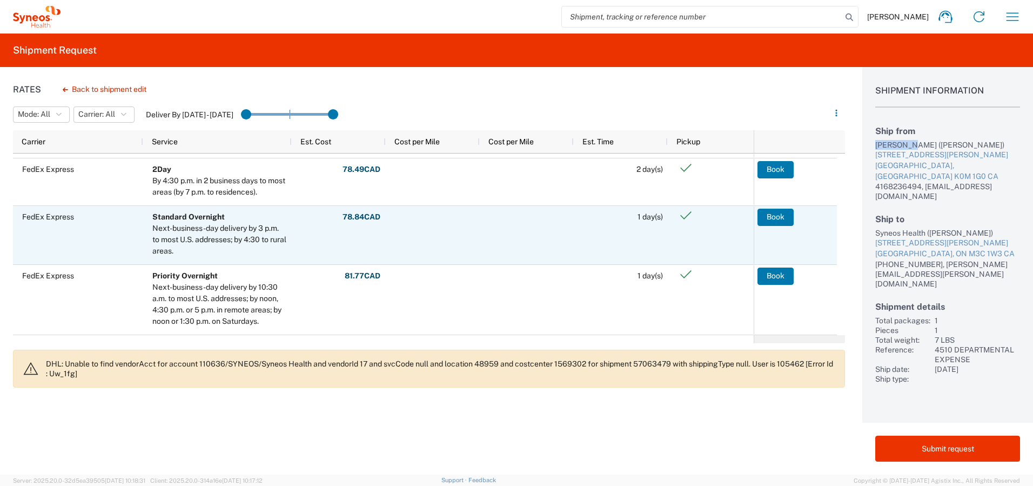
scroll to position [54, 0]
click at [773, 215] on button "Book" at bounding box center [776, 217] width 36 height 17
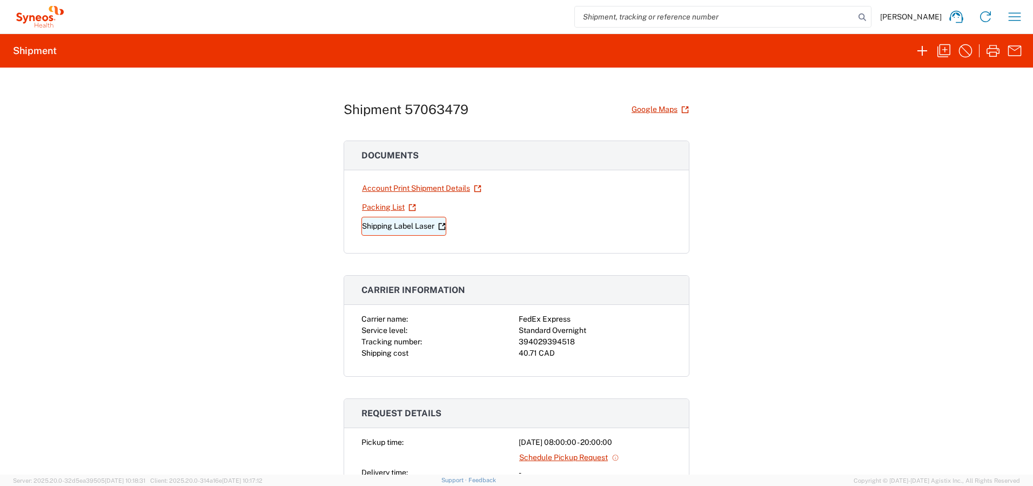
click at [377, 229] on link "Shipping Label Laser" at bounding box center [404, 226] width 85 height 19
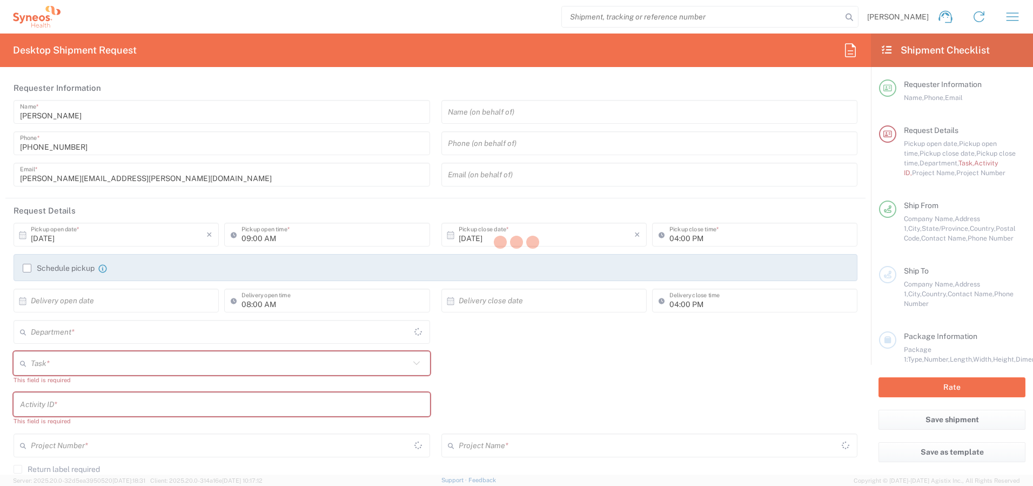
type input "Ontario"
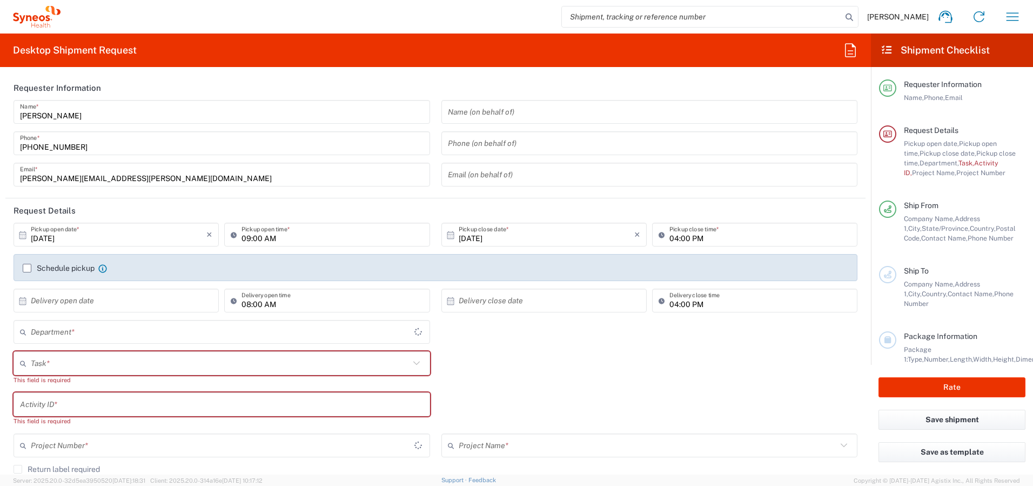
type input "4510"
type input "Canada"
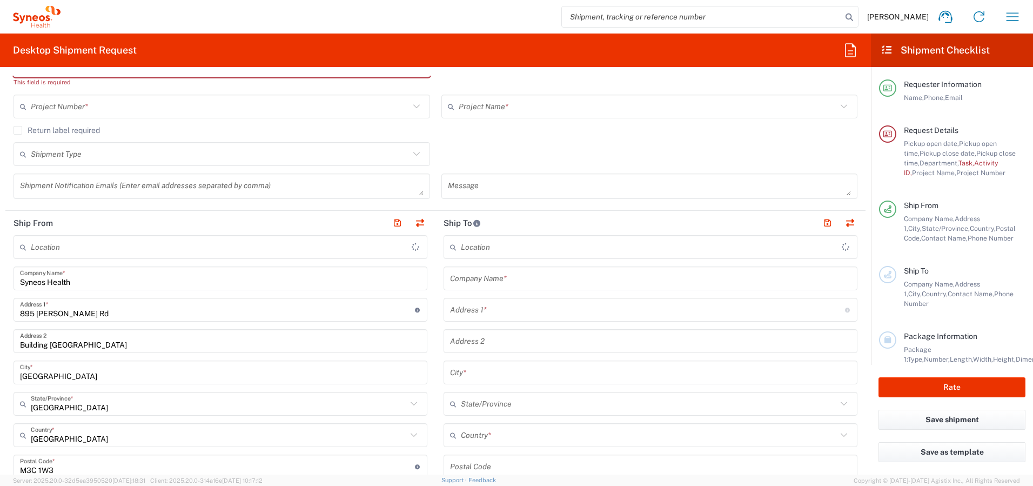
type input "Syneos Health Canada LP- Toronto"
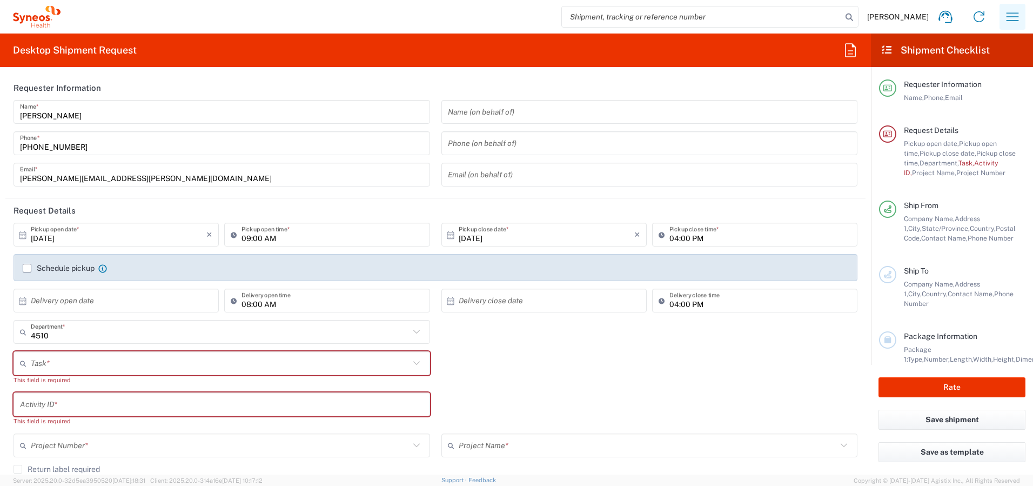
click at [1013, 19] on icon "button" at bounding box center [1012, 16] width 17 height 17
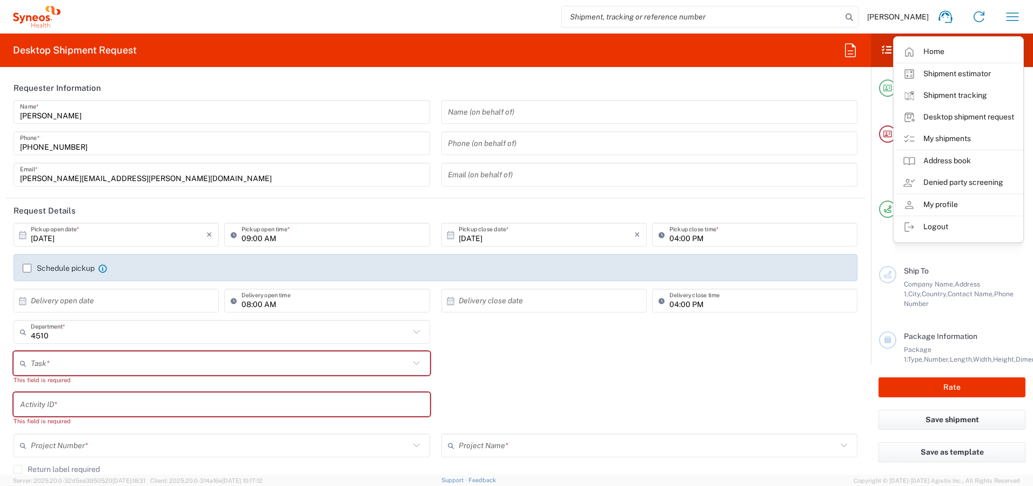
click at [936, 140] on link "My shipments" at bounding box center [958, 139] width 129 height 22
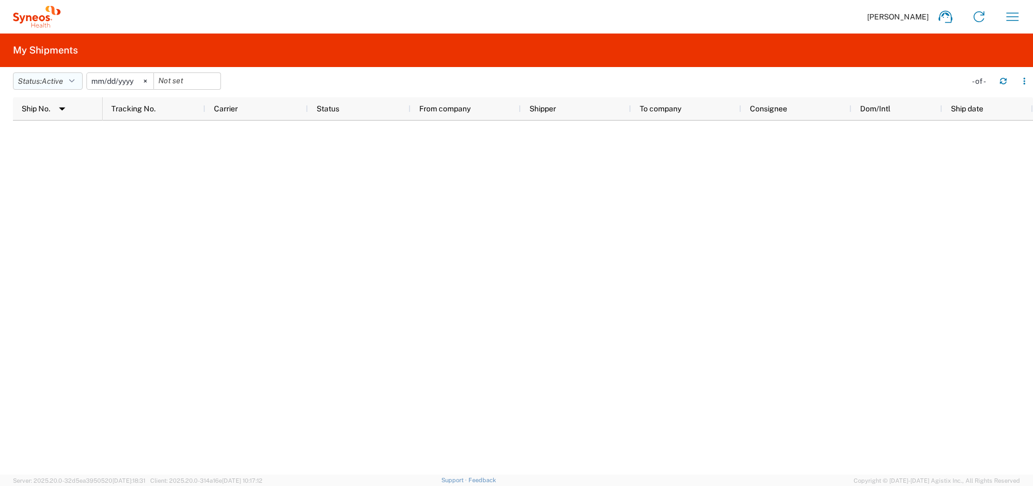
click at [55, 81] on span "Active" at bounding box center [53, 81] width 22 height 9
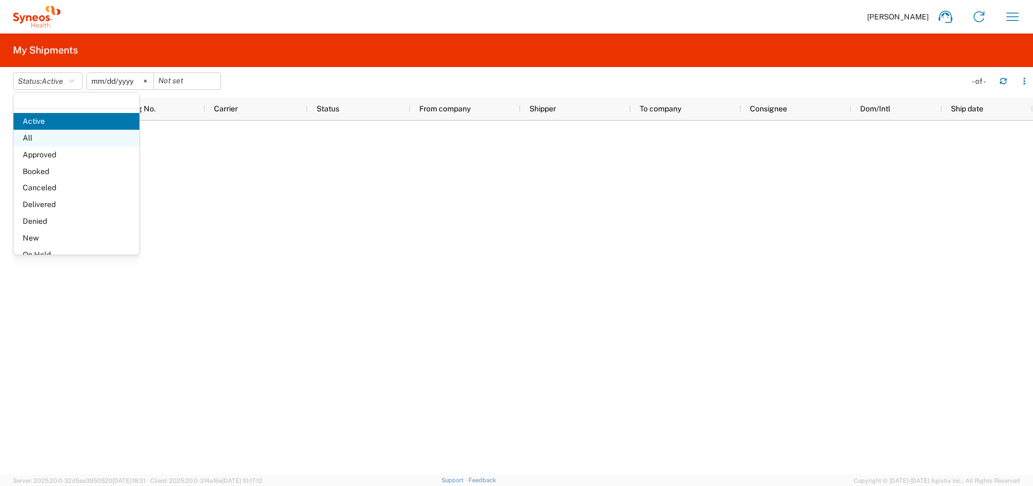
click at [51, 138] on span "All" at bounding box center [77, 138] width 126 height 17
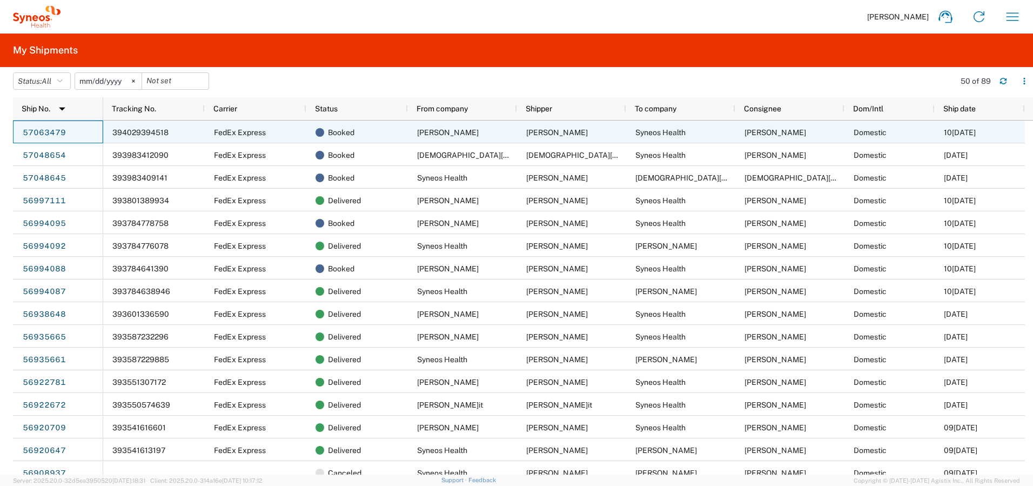
click at [46, 131] on link "57063479" at bounding box center [44, 132] width 44 height 17
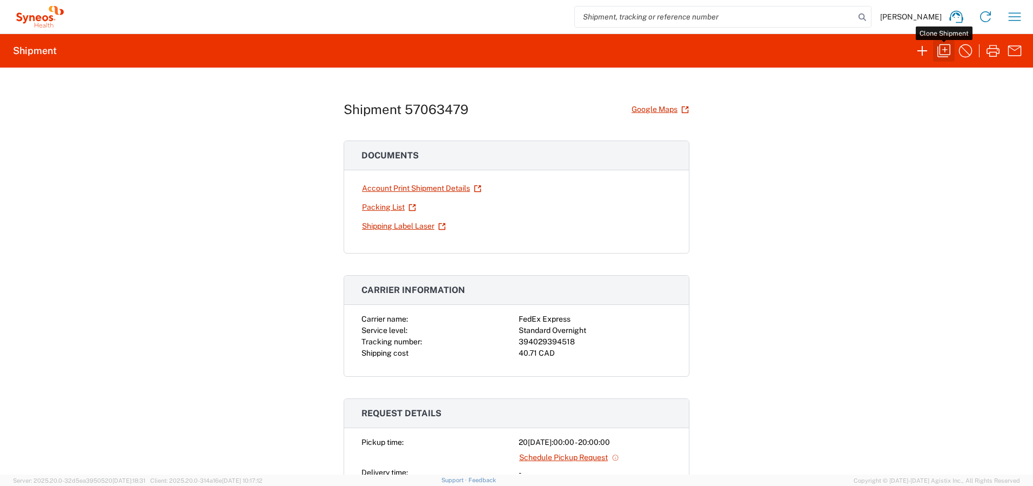
click at [942, 49] on icon "button" at bounding box center [943, 50] width 17 height 17
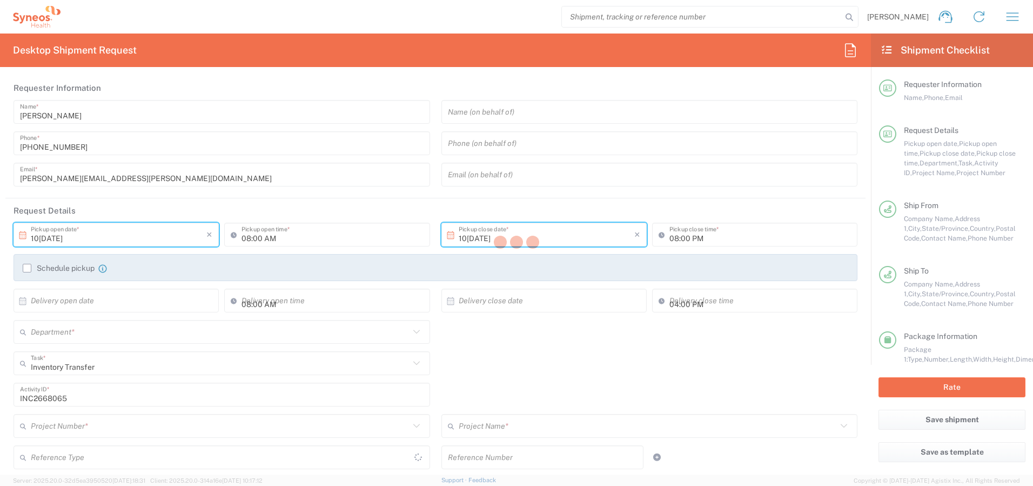
type input "Ontario"
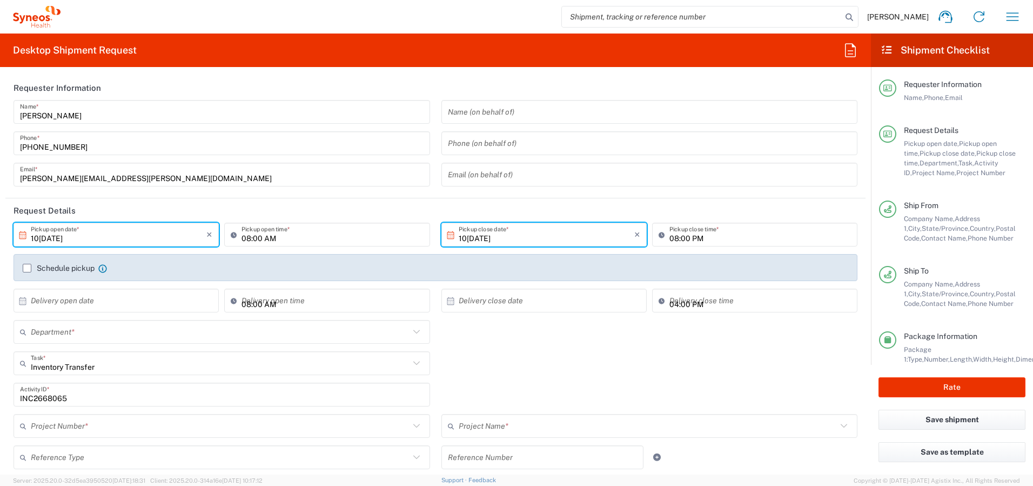
type input "Ontario"
type input "Medium Box"
type input "4510 DEPARTMENTAL EXPENSE"
type input "4510"
type input "4510 DEPARTMENTAL EXPENSE"
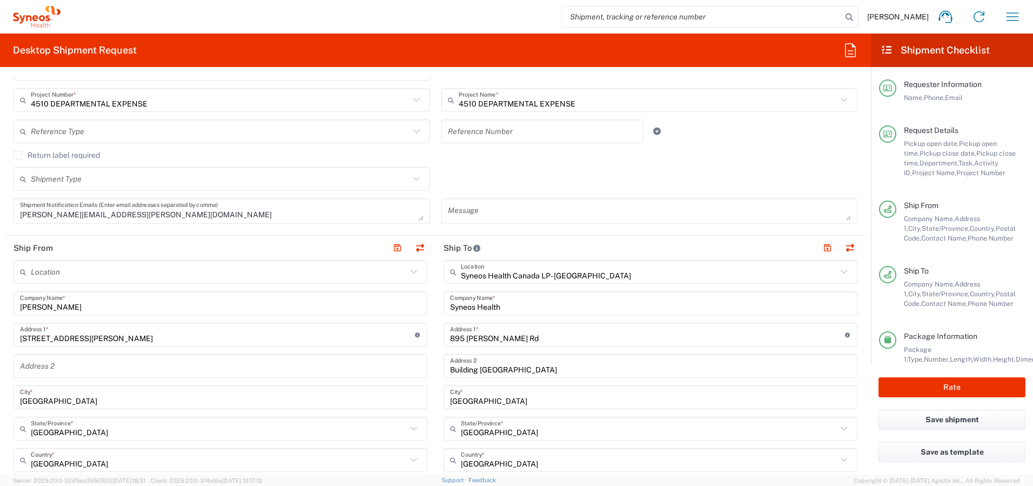
scroll to position [327, 0]
click at [412, 247] on button "button" at bounding box center [419, 246] width 15 height 15
type input "Syneos Health Canada LP- Toronto"
type input "Syneos Health"
type input "895 Don Mills Rd"
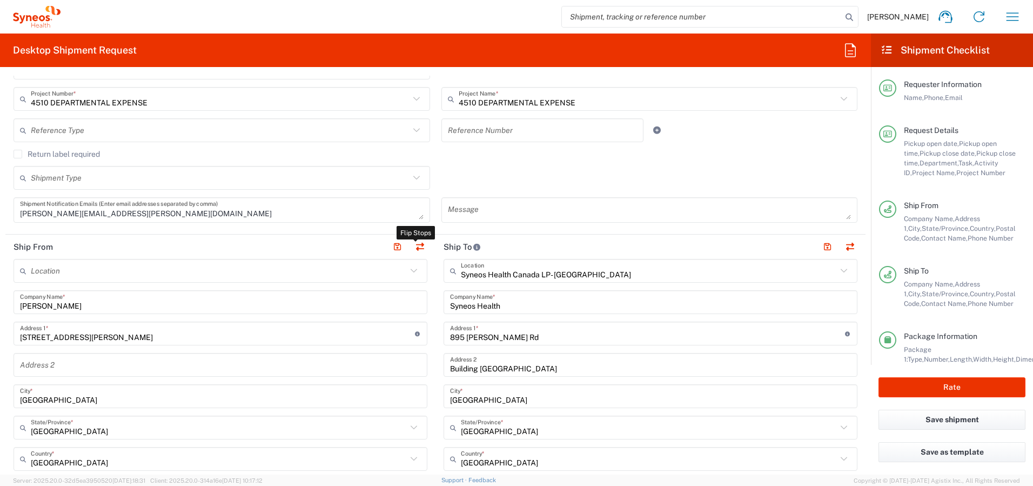
type input "Building 2, Suite 800"
type input "Toronto"
type input "M3C 1W3"
type input "Shaun Villafana"
type input "+1 418-425-0833"
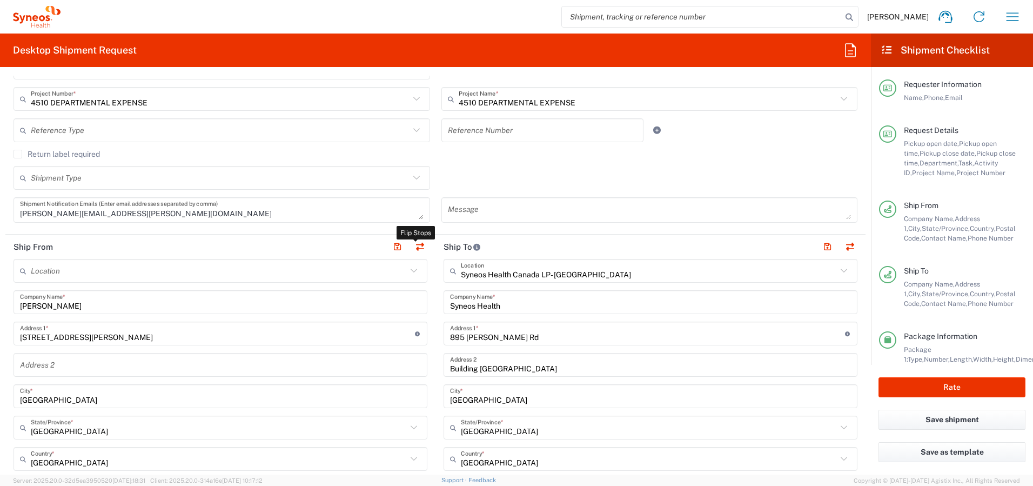
type input "shaun.villafana@syneoshealth.com"
type input "Business (General)"
type input "Lysa Shaw"
type input "14 Gillis Street"
type input "Kawartha Lakes"
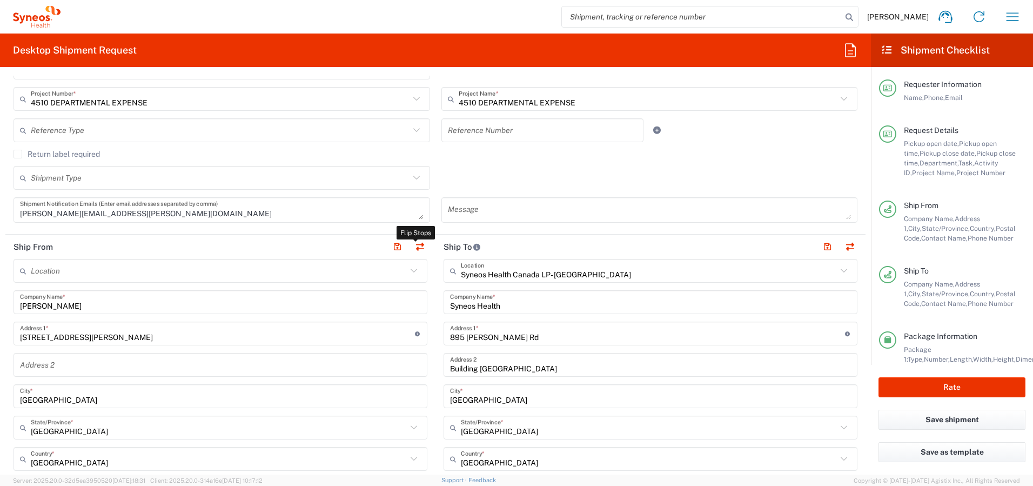
type input "K0M 1G0"
type input "Lysa Shaw"
type input "4168236494"
type input "lysashaw517@gmail.com"
type input "Residential/Home"
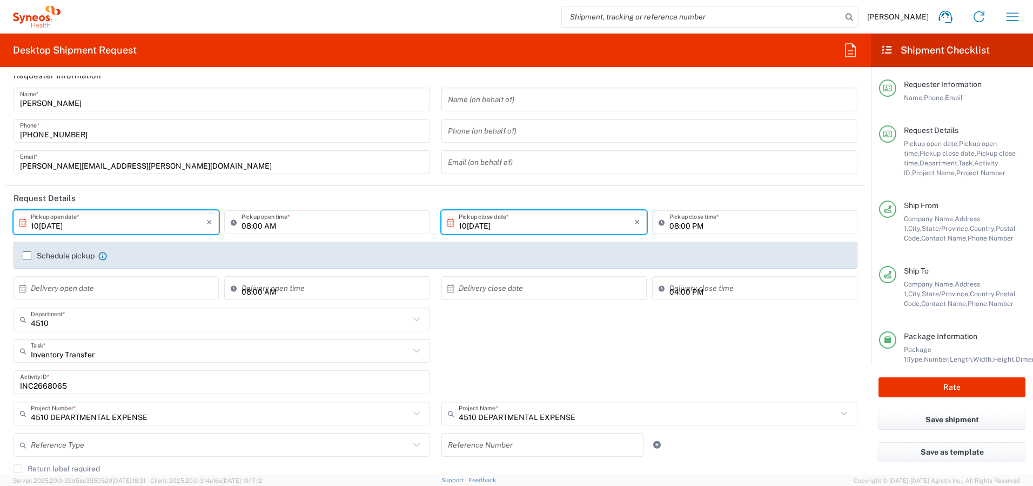
scroll to position [0, 0]
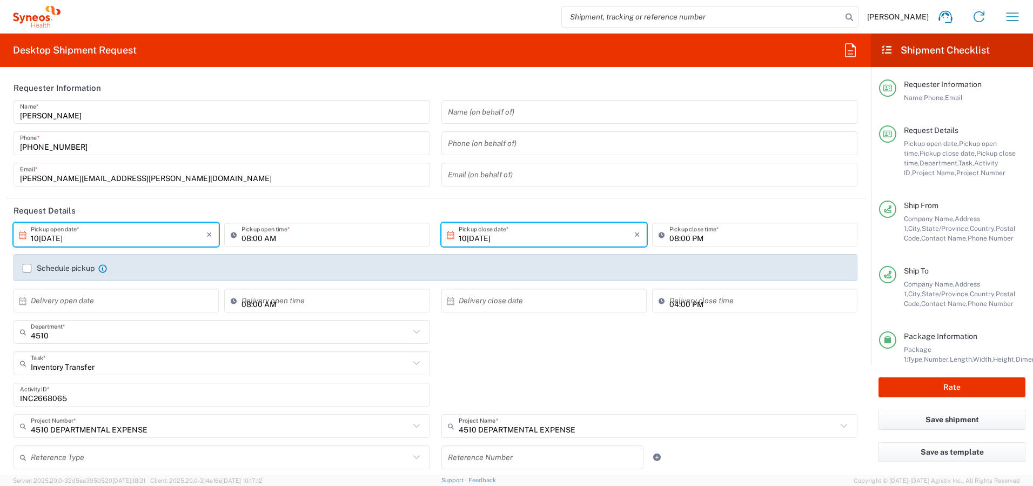
click at [104, 231] on input "10/09/2025" at bounding box center [119, 234] width 176 height 19
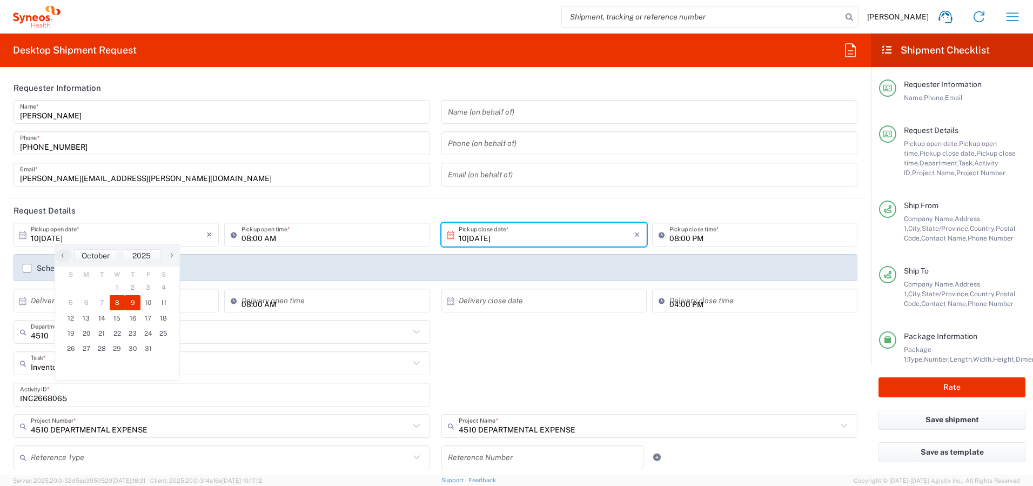
click at [115, 299] on span "8" at bounding box center [118, 302] width 16 height 15
type input "10/08/2025"
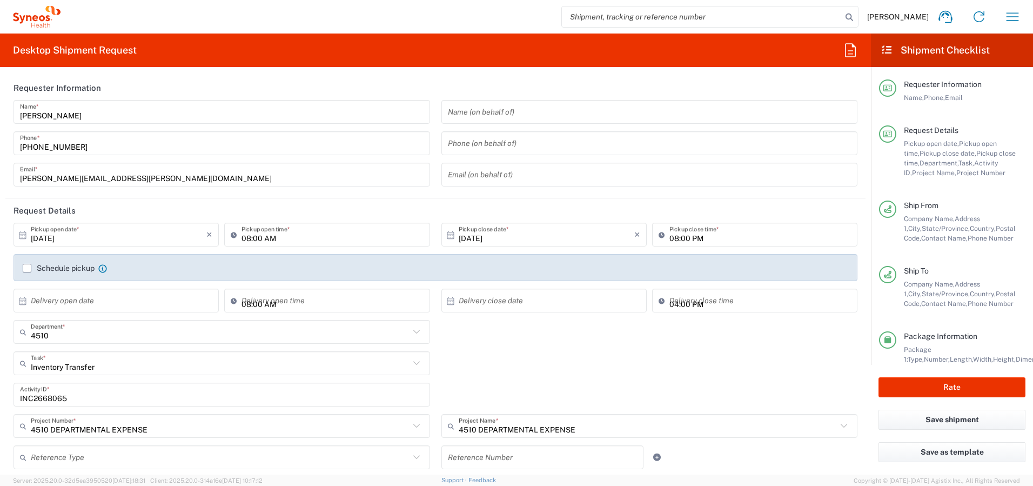
click at [246, 237] on input "08:00 AM" at bounding box center [333, 234] width 182 height 19
type input "11:00 AM"
type input "04:00 PM"
click at [26, 266] on label "Schedule pickup" at bounding box center [59, 268] width 72 height 9
click at [27, 268] on input "Schedule pickup" at bounding box center [27, 268] width 0 height 0
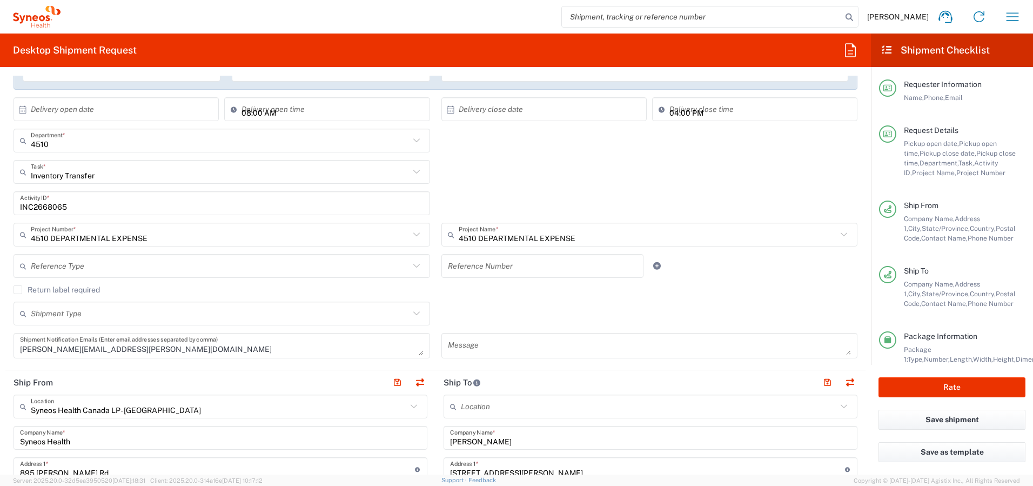
scroll to position [238, 0]
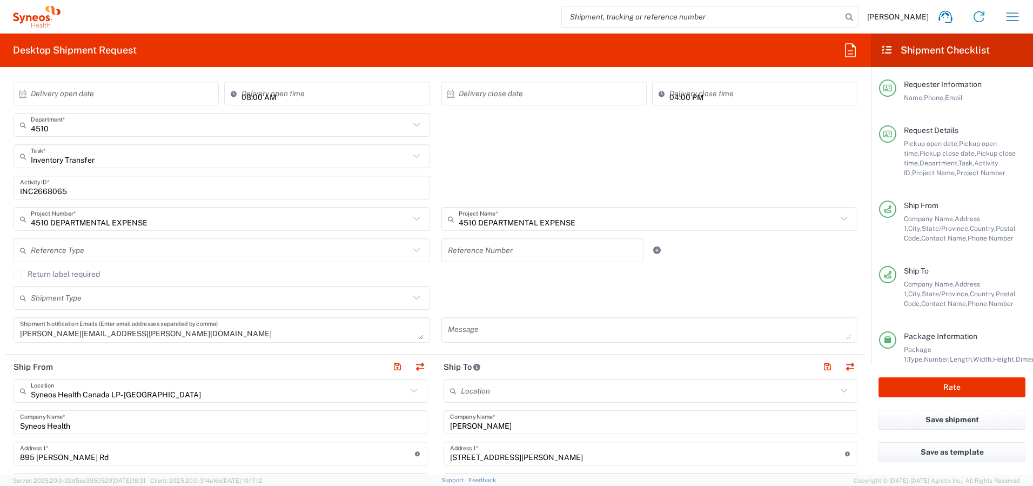
click at [18, 275] on label "Return label required" at bounding box center [57, 274] width 86 height 9
click at [18, 274] on input "Return label required" at bounding box center [18, 274] width 0 height 0
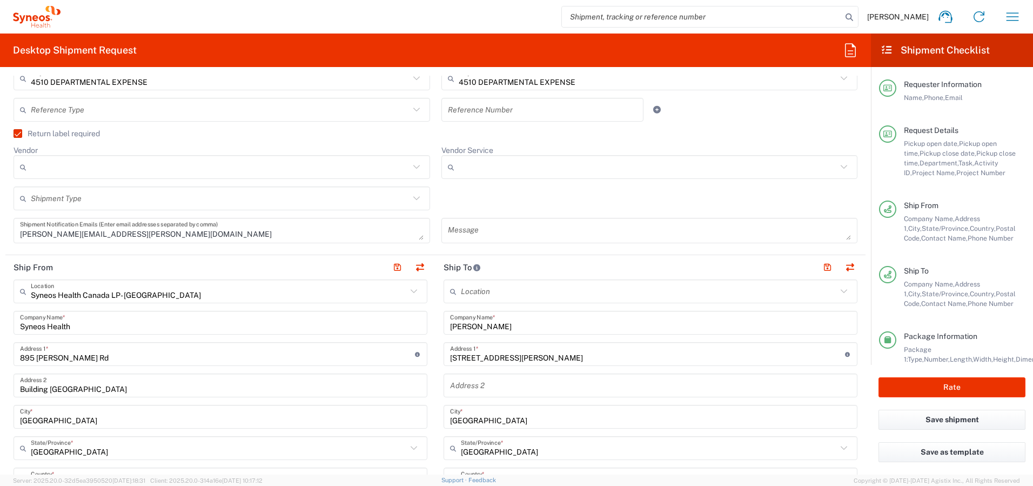
scroll to position [392, 0]
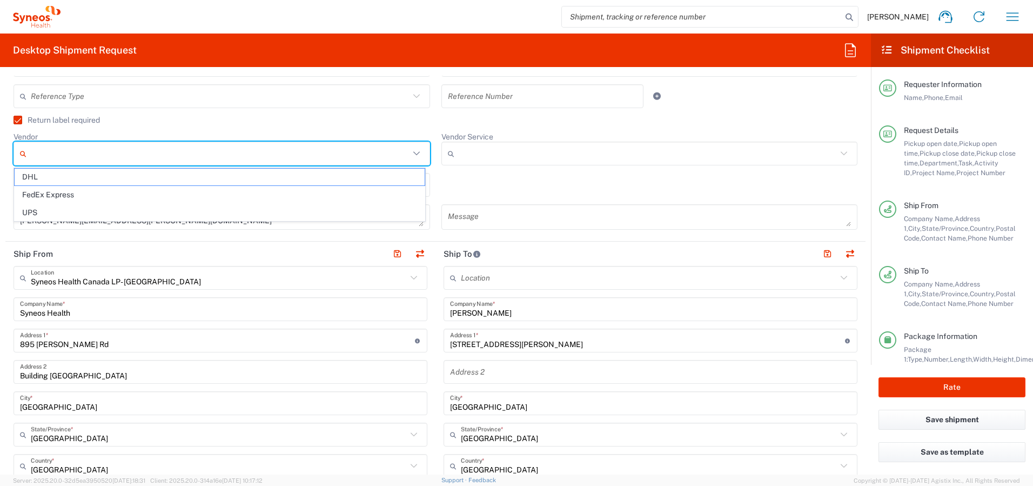
click at [173, 151] on input "Vendor" at bounding box center [220, 153] width 379 height 17
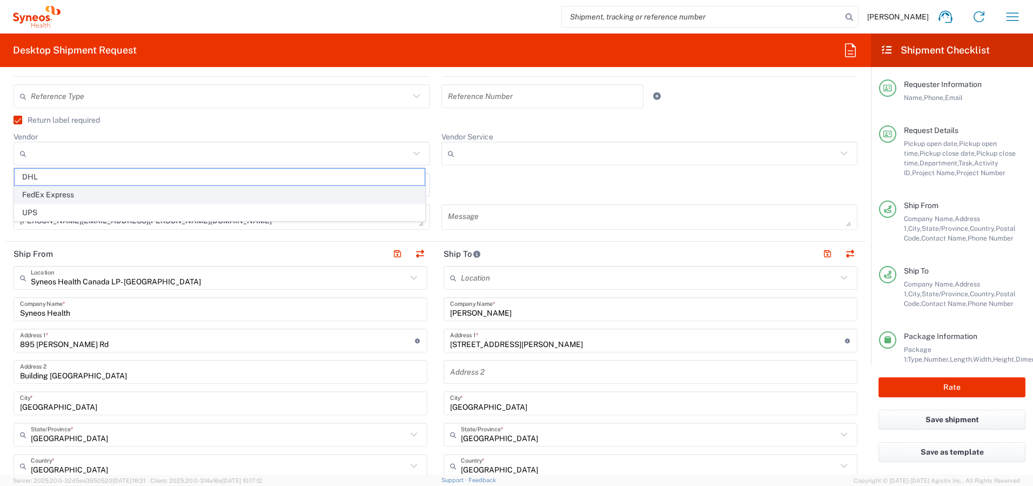
click at [121, 194] on span "FedEx Express" at bounding box center [220, 194] width 410 height 17
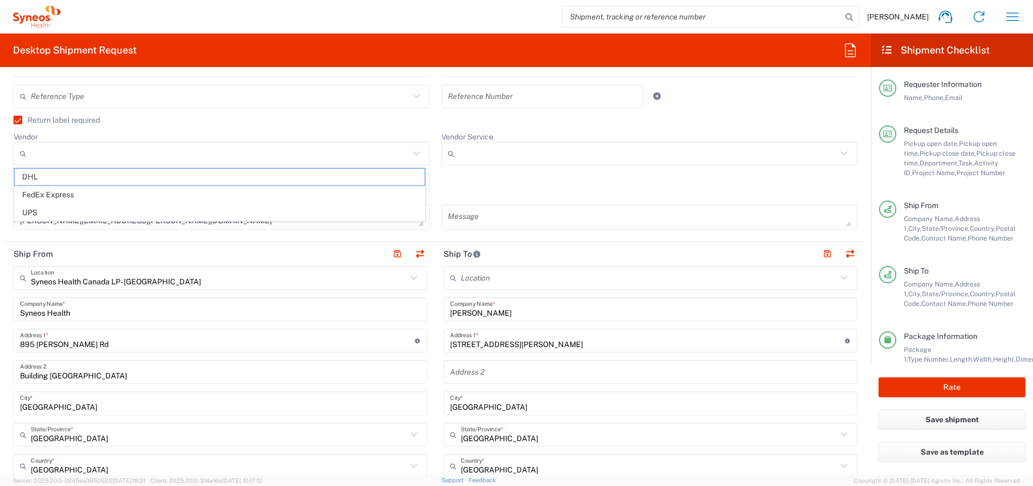
type input "FedEx Express"
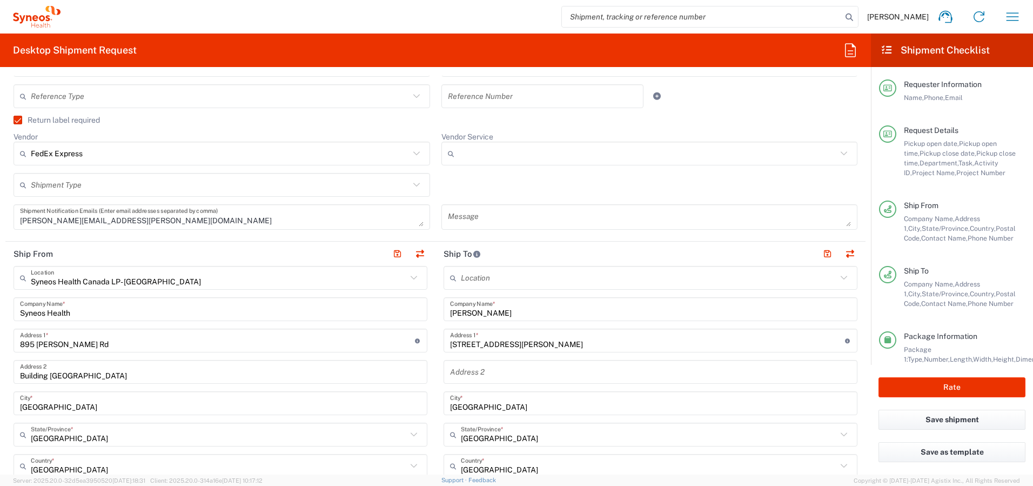
click at [155, 184] on input "text" at bounding box center [220, 185] width 379 height 19
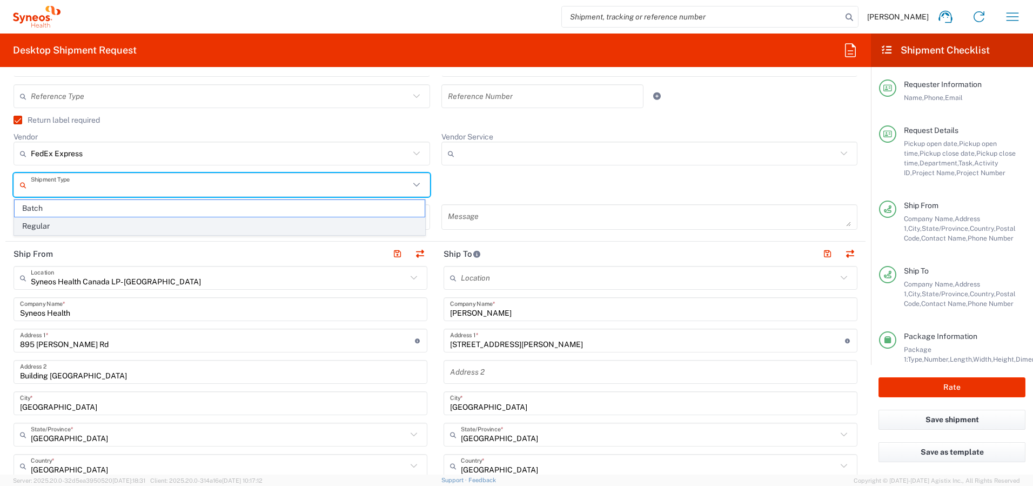
click at [144, 226] on span "Regular" at bounding box center [220, 226] width 410 height 17
type input "Regular"
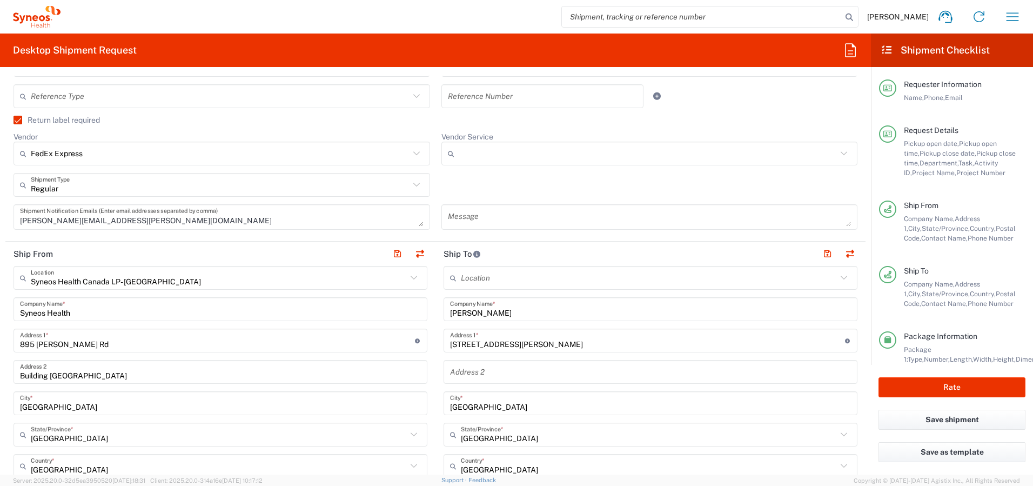
click at [474, 155] on input "Vendor Service" at bounding box center [648, 153] width 379 height 17
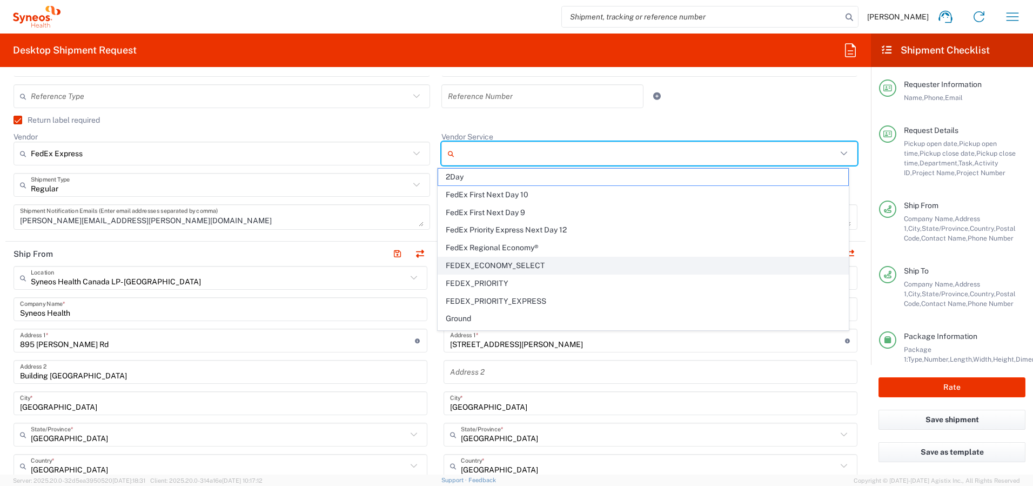
scroll to position [104, 0]
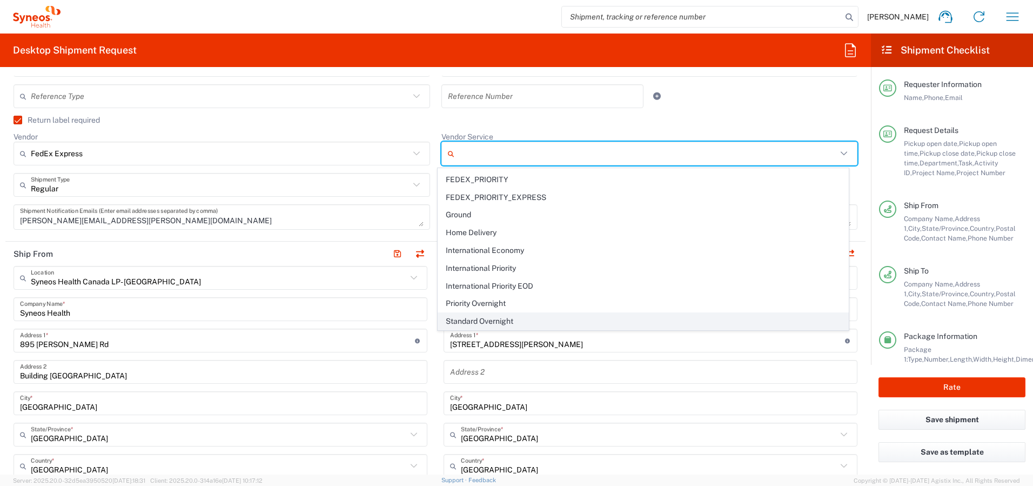
click at [482, 317] on span "Standard Overnight" at bounding box center [643, 321] width 410 height 17
type input "Standard Overnight"
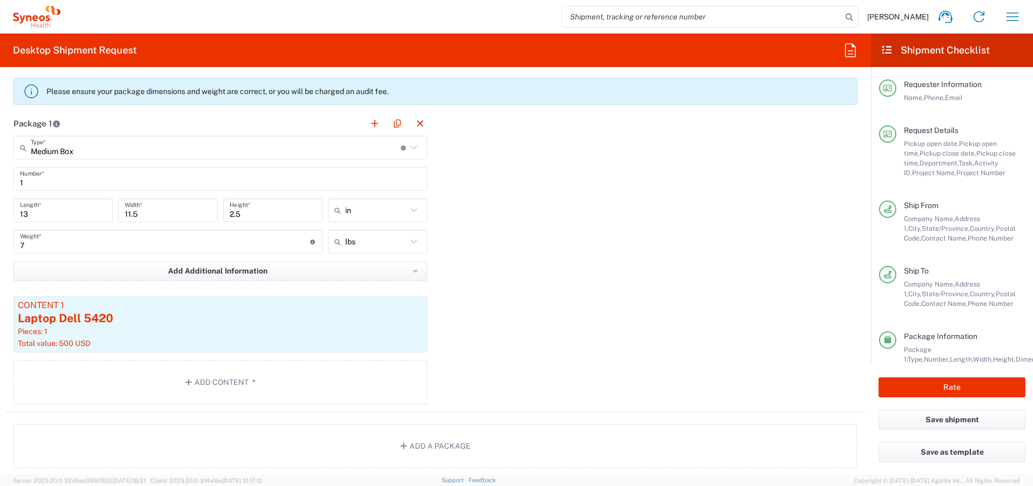
scroll to position [1065, 0]
click at [136, 323] on div "Laptop Dell 5420" at bounding box center [220, 317] width 405 height 16
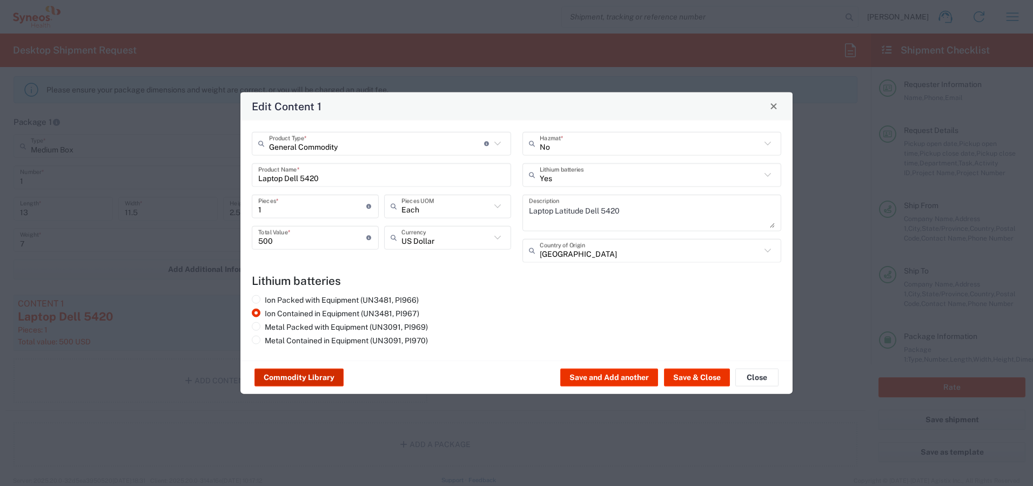
click at [306, 374] on button "Commodity Library" at bounding box center [299, 377] width 89 height 17
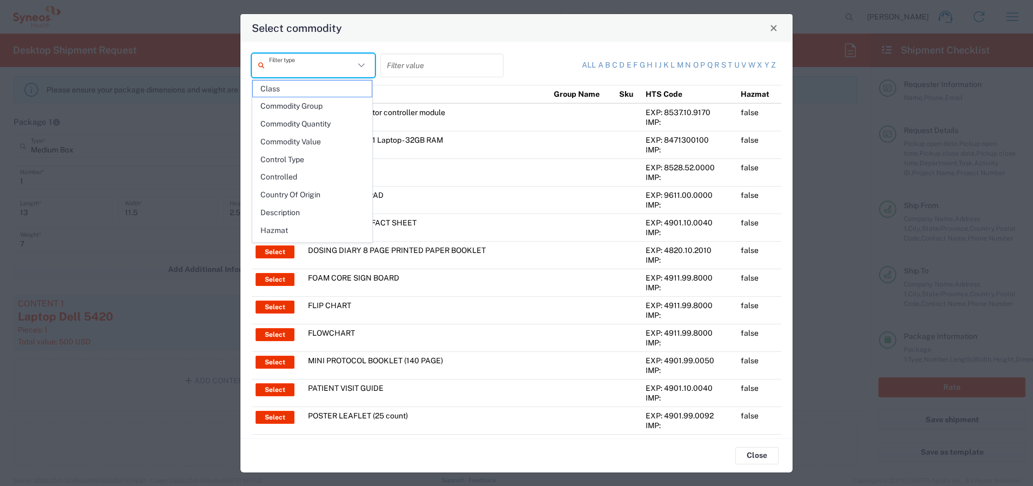
click at [313, 63] on input "text" at bounding box center [311, 65] width 85 height 19
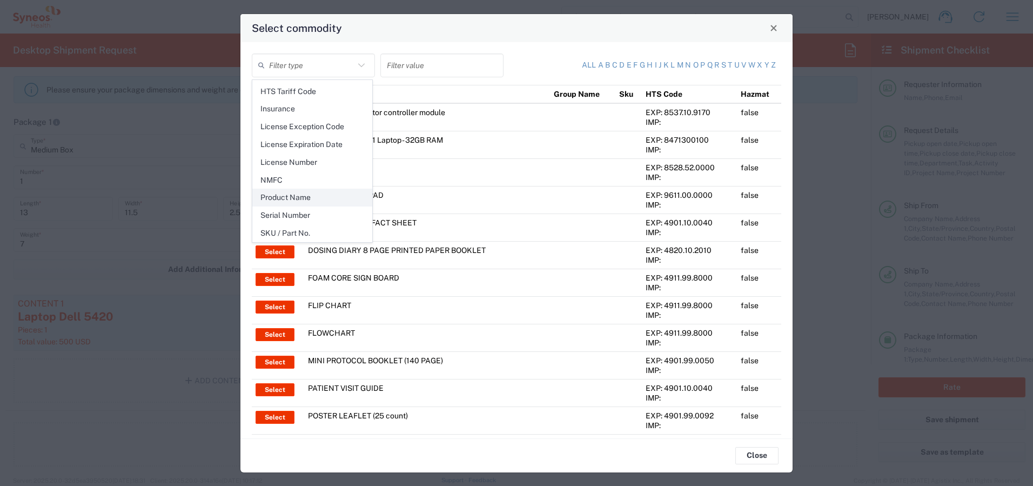
click at [305, 191] on span "Product Name" at bounding box center [312, 197] width 119 height 17
type input "Product Name"
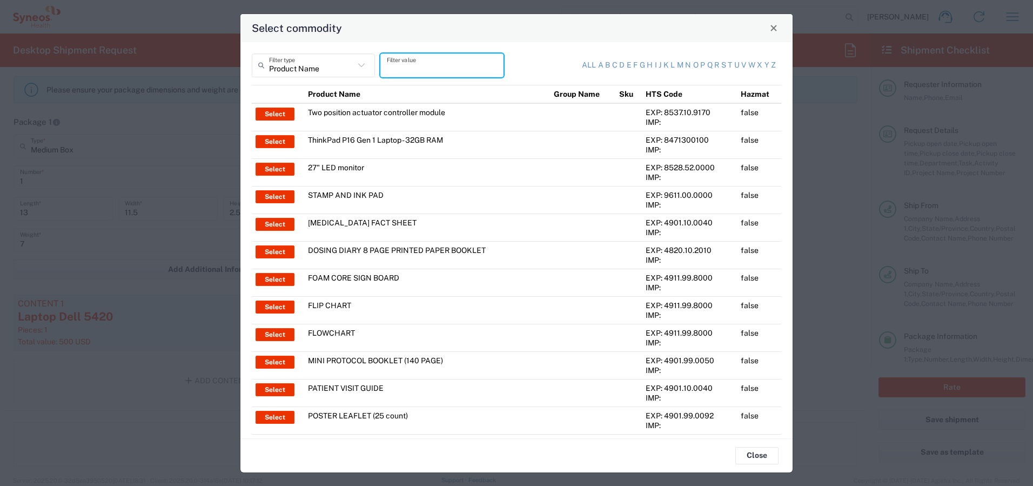
click at [429, 65] on input "text" at bounding box center [442, 65] width 110 height 19
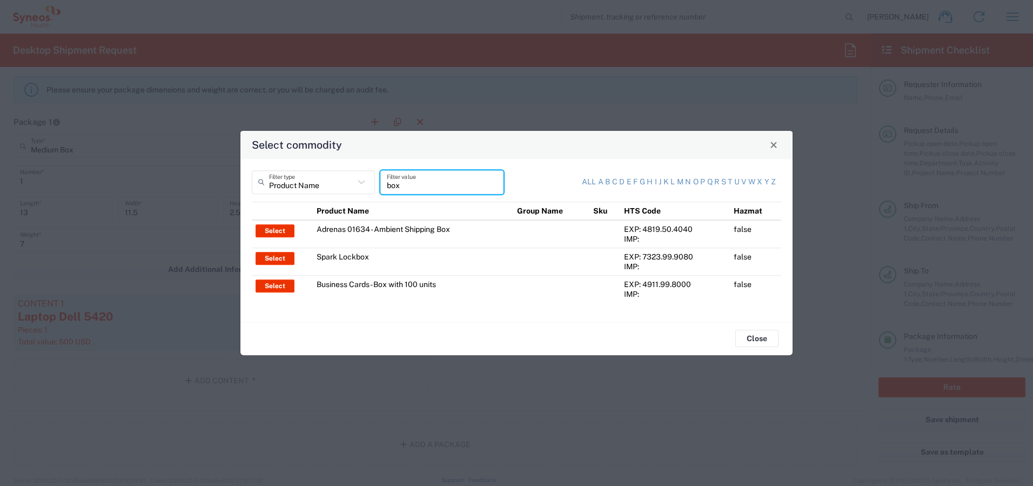
type input "box"
click at [271, 230] on button "Select" at bounding box center [275, 230] width 39 height 13
type input "Adrenas 01634 - Ambient Shipping Box"
type input "1"
type input "No"
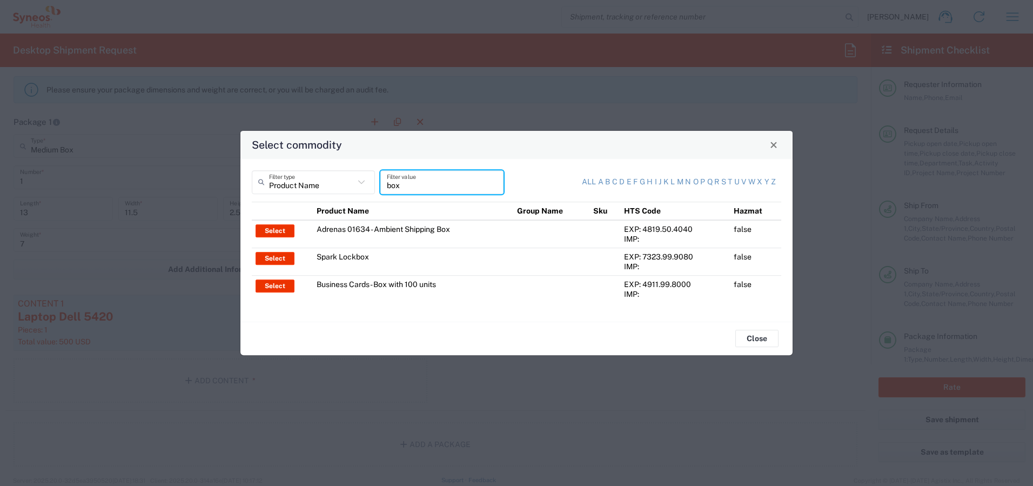
type textarea "AmbientÂ PlusâLCÂ (PBMC samples)Â"
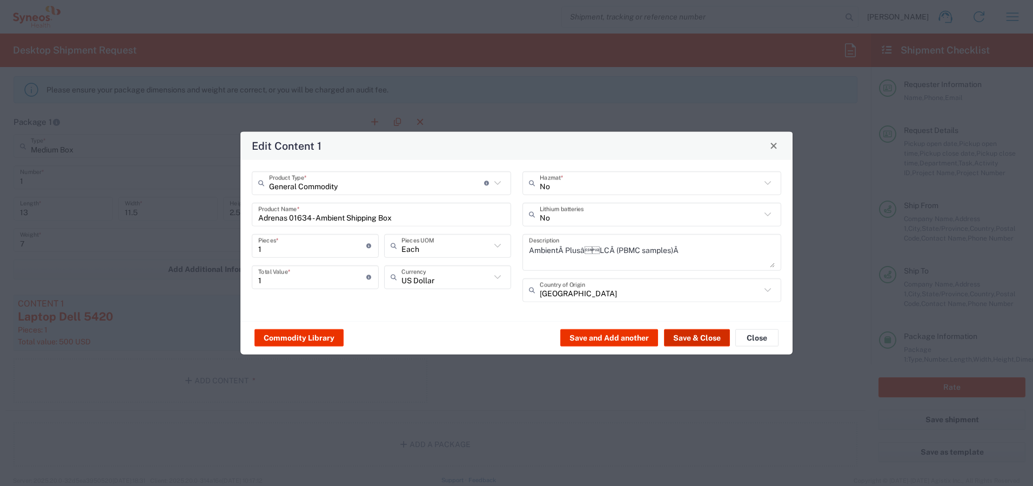
click at [687, 336] on button "Save & Close" at bounding box center [697, 337] width 66 height 17
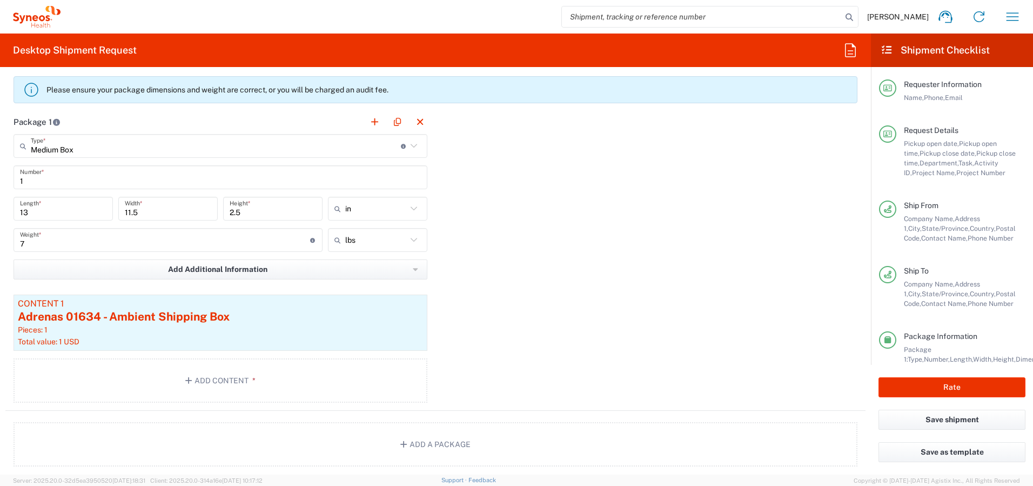
click at [58, 243] on input "7" at bounding box center [165, 240] width 290 height 19
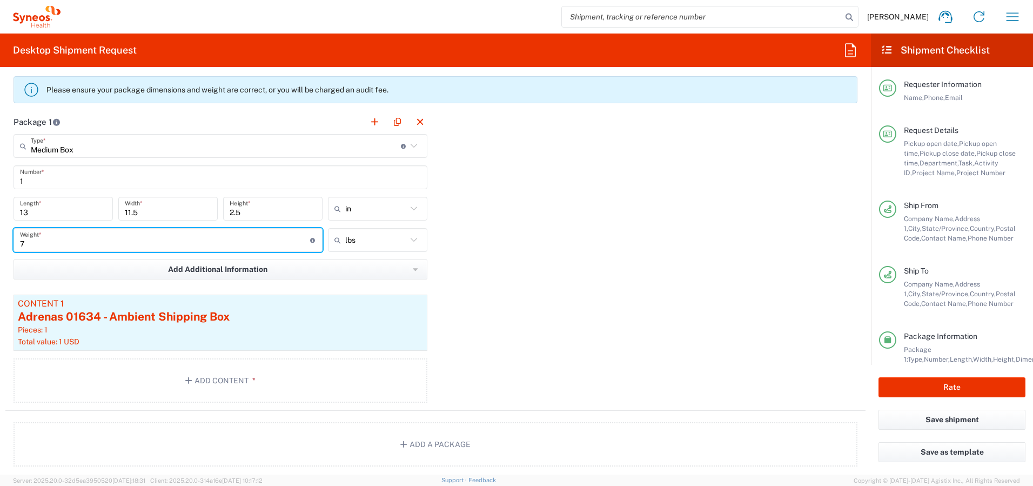
click at [58, 243] on input "7" at bounding box center [165, 240] width 290 height 19
type input "2"
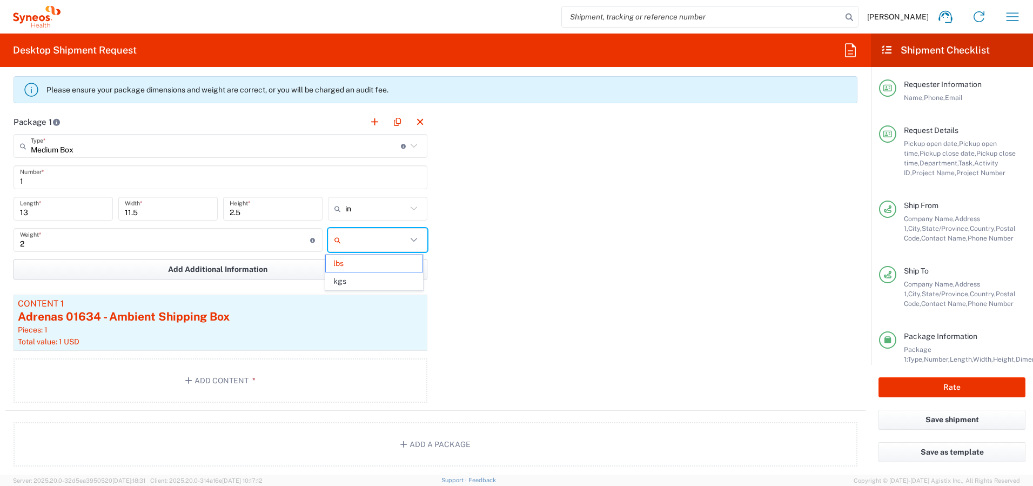
type input "lbs"
click at [480, 268] on div "Package 1 Medium Box Type * Material used to package goods Medium Box Envelope …" at bounding box center [435, 260] width 860 height 301
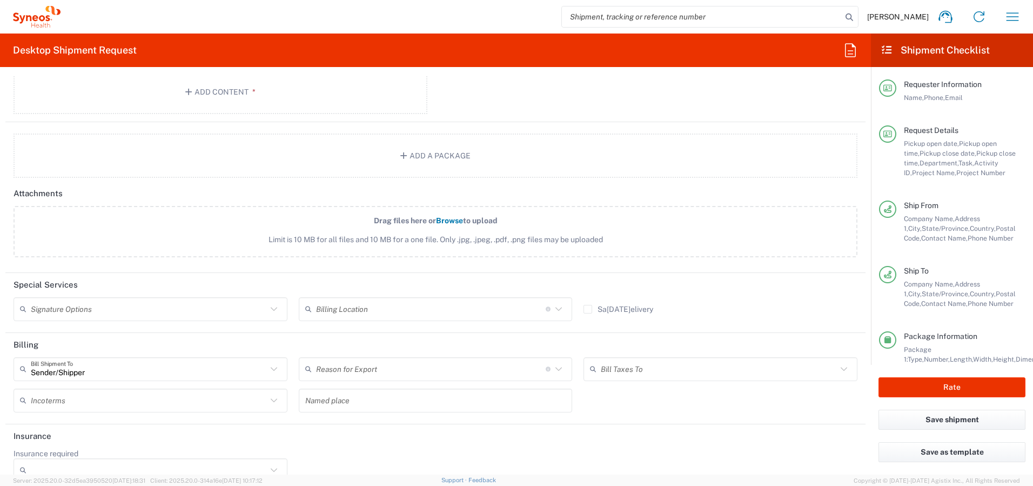
scroll to position [1354, 0]
click at [929, 386] on button "Rate" at bounding box center [952, 387] width 147 height 20
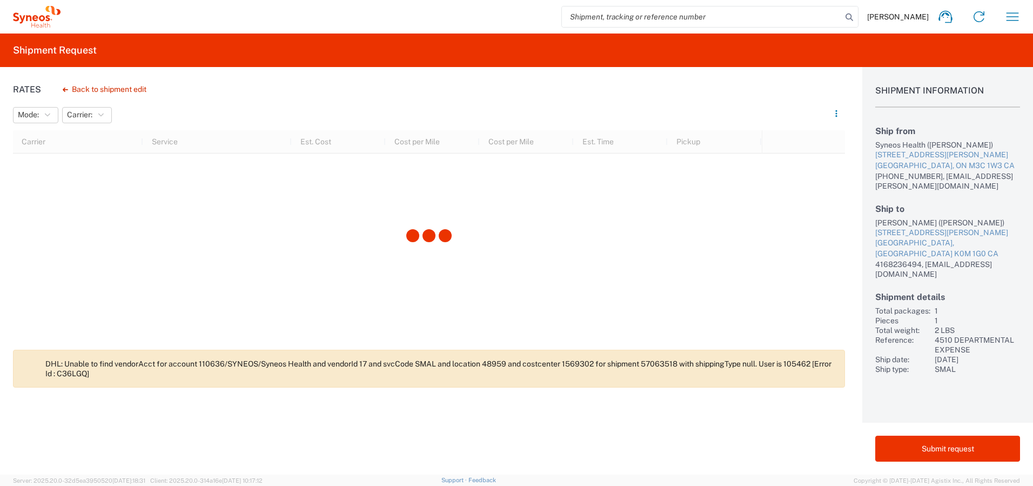
click at [882, 222] on div "Lysa Shaw (Lysa Shaw)" at bounding box center [947, 223] width 145 height 10
click at [906, 220] on div "Lysa Shaw (Lysa Shaw)" at bounding box center [947, 223] width 145 height 10
copy div "Lysa Shaw"
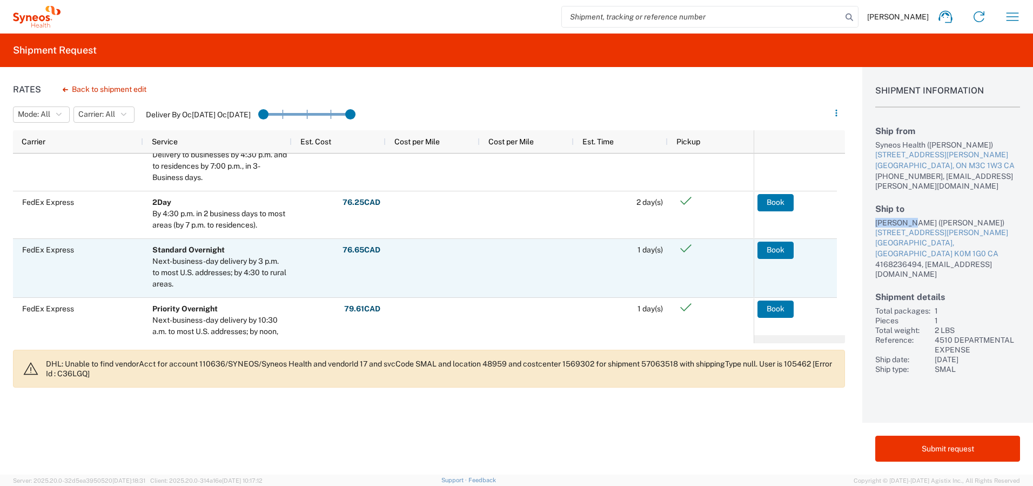
scroll to position [113, 0]
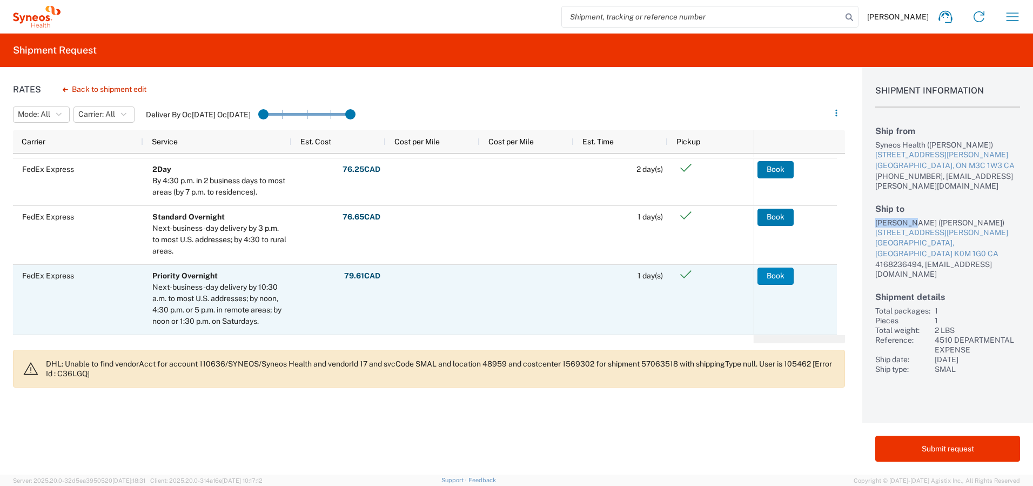
click at [770, 272] on button "Book" at bounding box center [776, 275] width 36 height 17
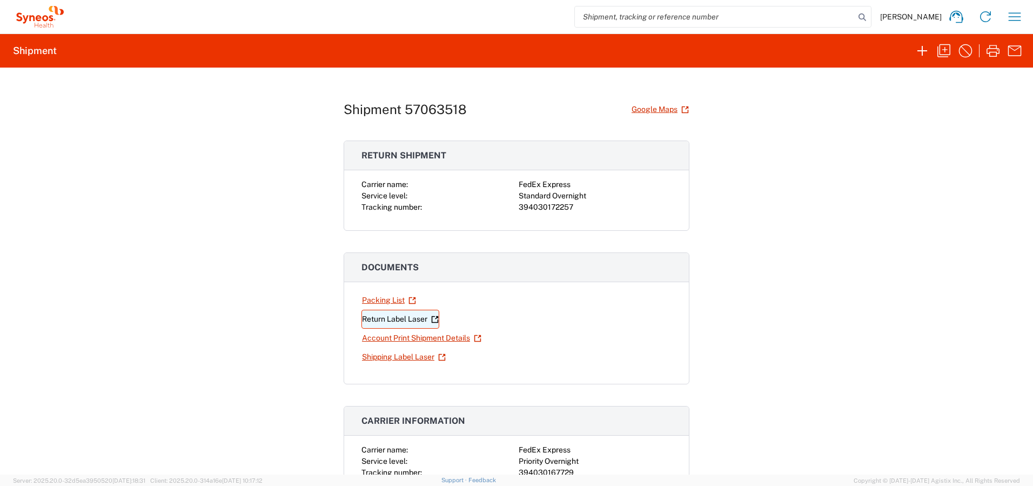
click at [384, 318] on link "Return Label Laser" at bounding box center [401, 319] width 78 height 19
click at [370, 320] on link "Return Label Laser" at bounding box center [401, 319] width 78 height 19
click at [1014, 17] on icon "button" at bounding box center [1015, 16] width 12 height 8
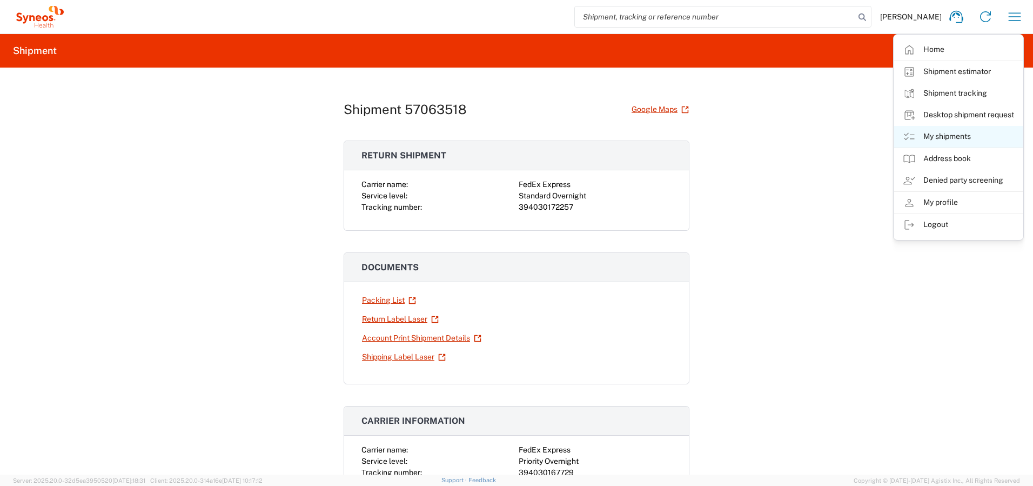
click at [952, 134] on link "My shipments" at bounding box center [958, 137] width 129 height 22
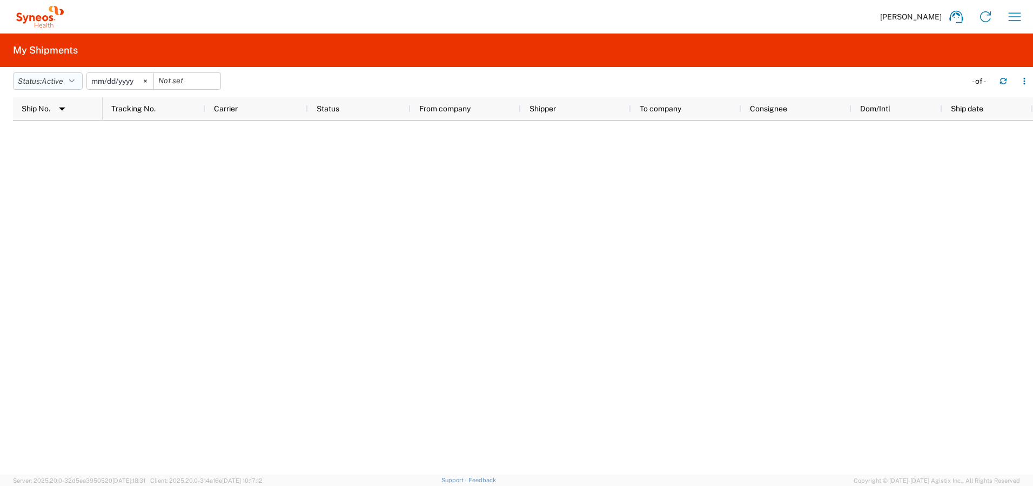
click at [67, 83] on button "Status: Active" at bounding box center [48, 80] width 70 height 17
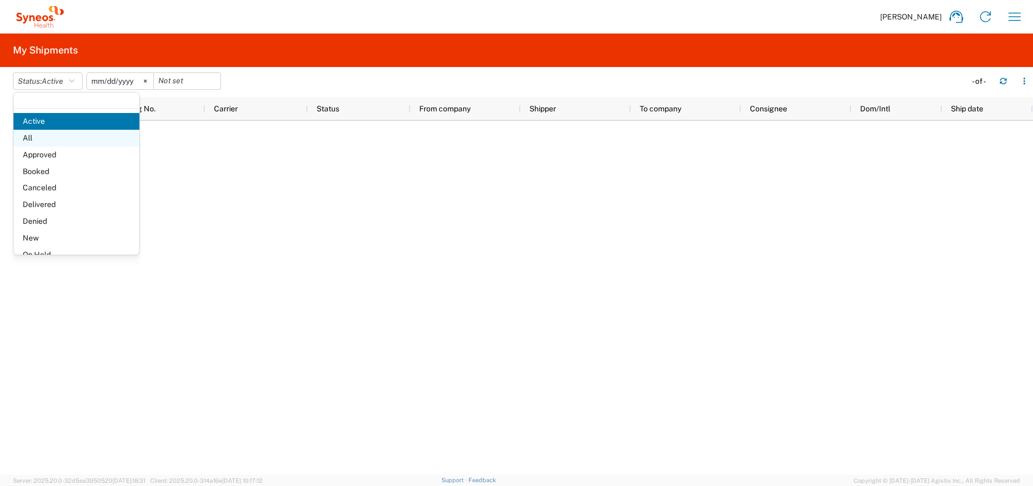
click at [35, 140] on span "All" at bounding box center [77, 138] width 126 height 17
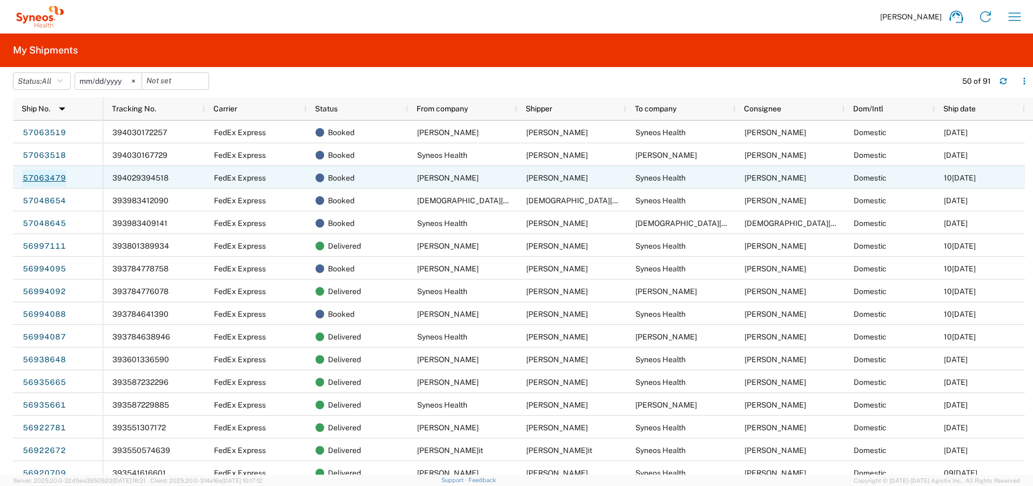
click at [52, 174] on link "57063479" at bounding box center [44, 178] width 44 height 17
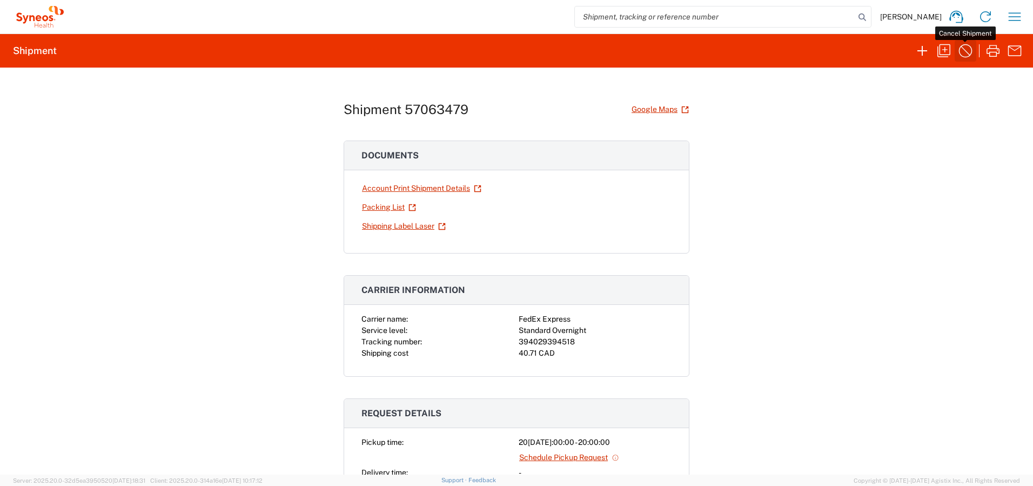
click at [963, 49] on icon "button" at bounding box center [966, 51] width 14 height 14
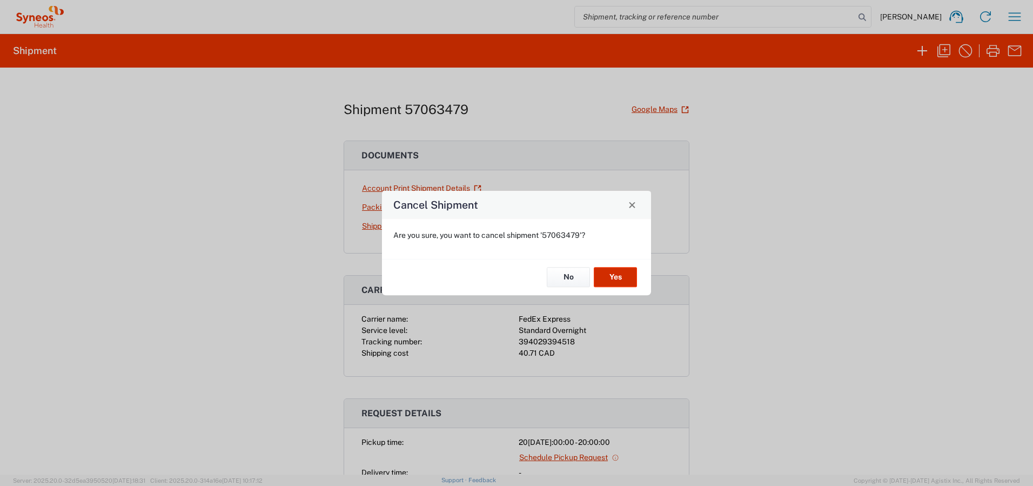
click at [617, 276] on button "Yes" at bounding box center [615, 277] width 43 height 20
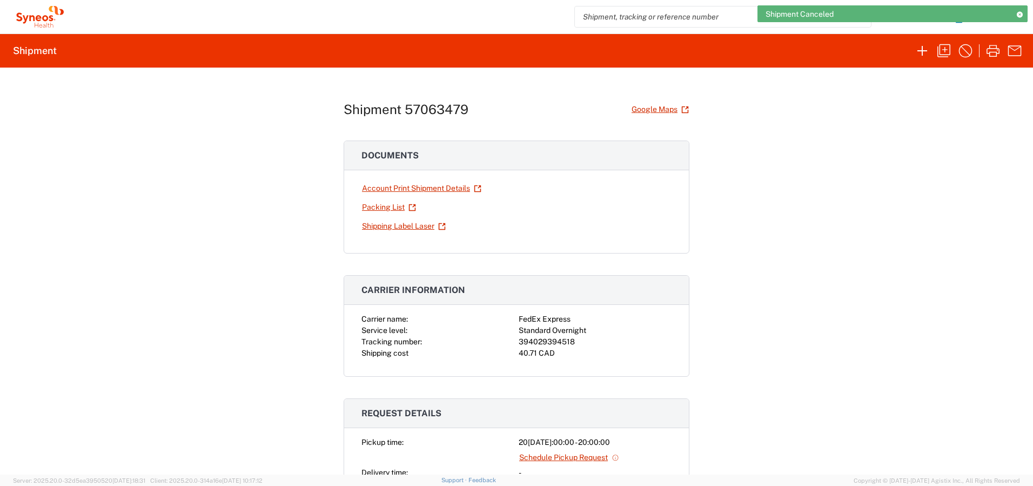
click at [1020, 16] on icon at bounding box center [1020, 14] width 8 height 6
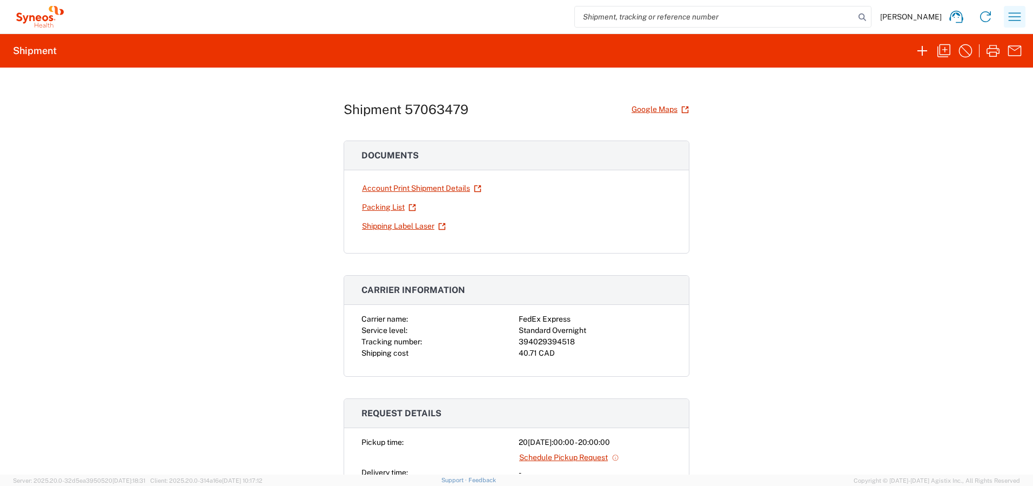
click at [1021, 16] on icon "button" at bounding box center [1014, 16] width 17 height 17
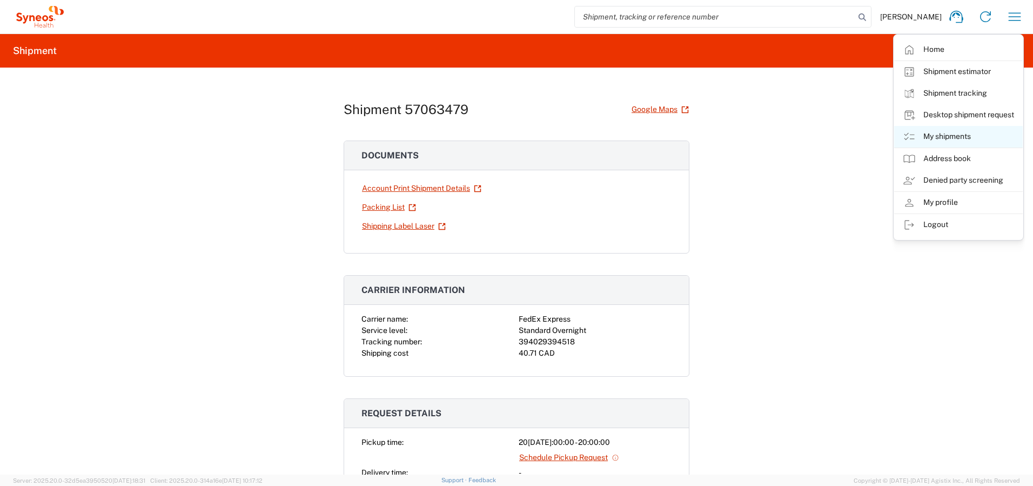
click at [948, 131] on link "My shipments" at bounding box center [958, 137] width 129 height 22
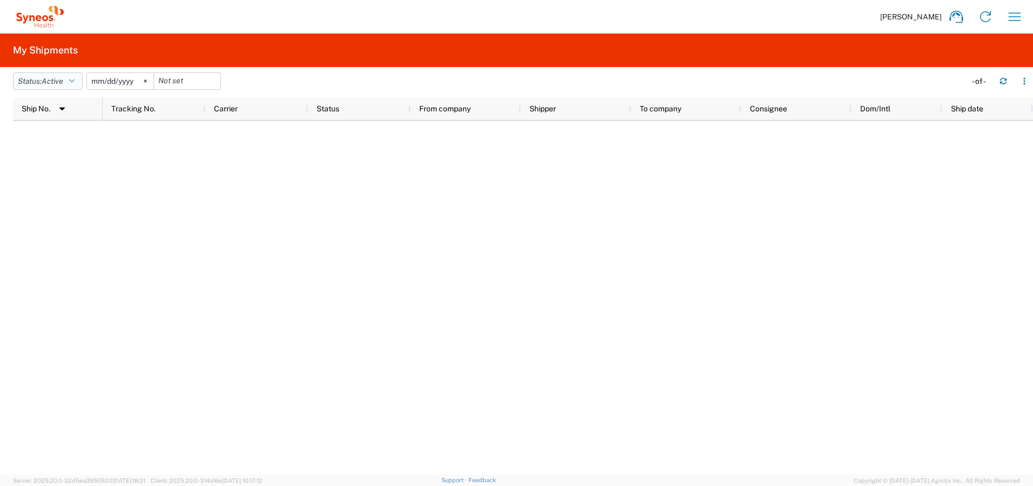
click at [71, 82] on button "Status: Active" at bounding box center [48, 80] width 70 height 17
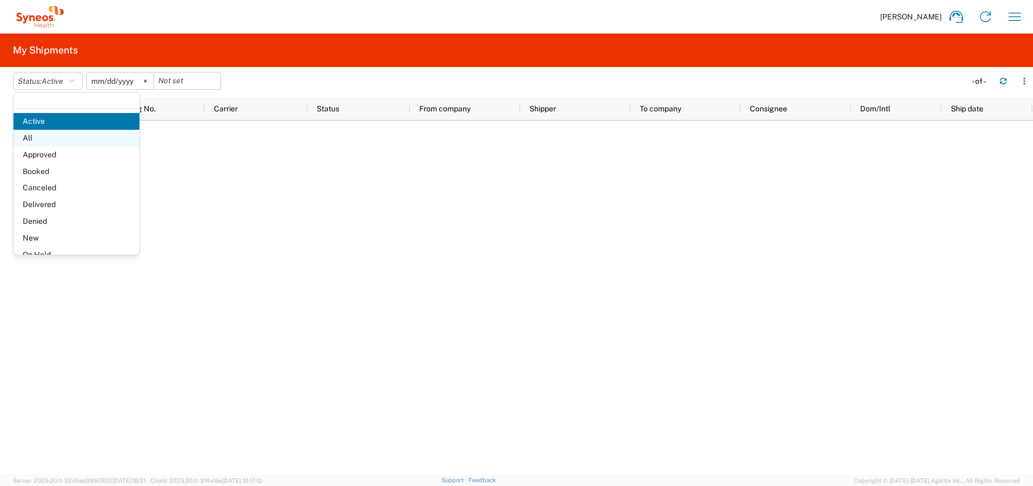
click at [50, 139] on span "All" at bounding box center [77, 138] width 126 height 17
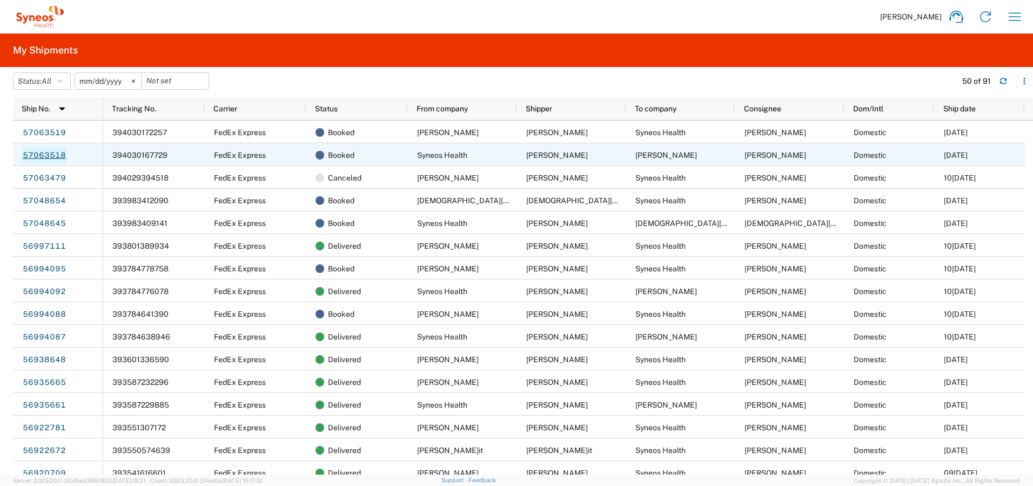
click at [46, 153] on link "57063518" at bounding box center [44, 155] width 44 height 17
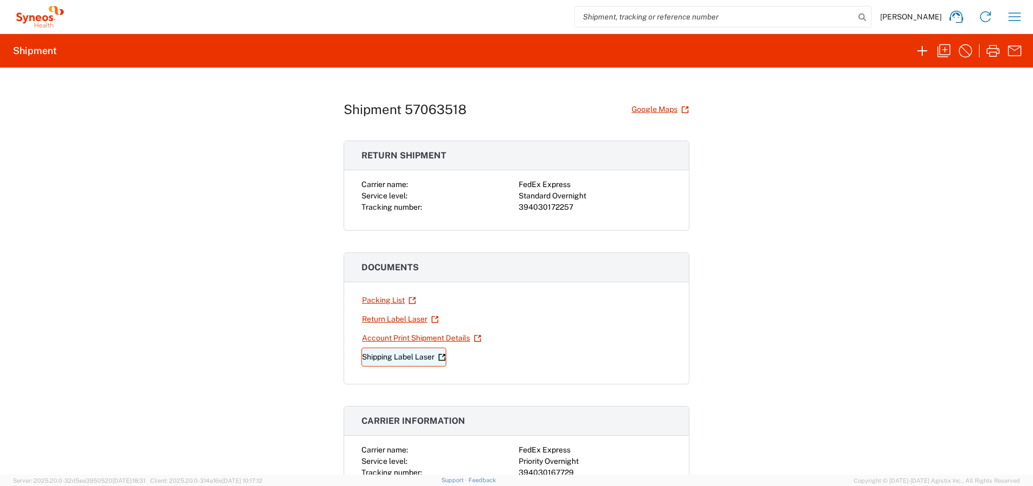
click at [383, 357] on link "Shipping Label Laser" at bounding box center [404, 356] width 85 height 19
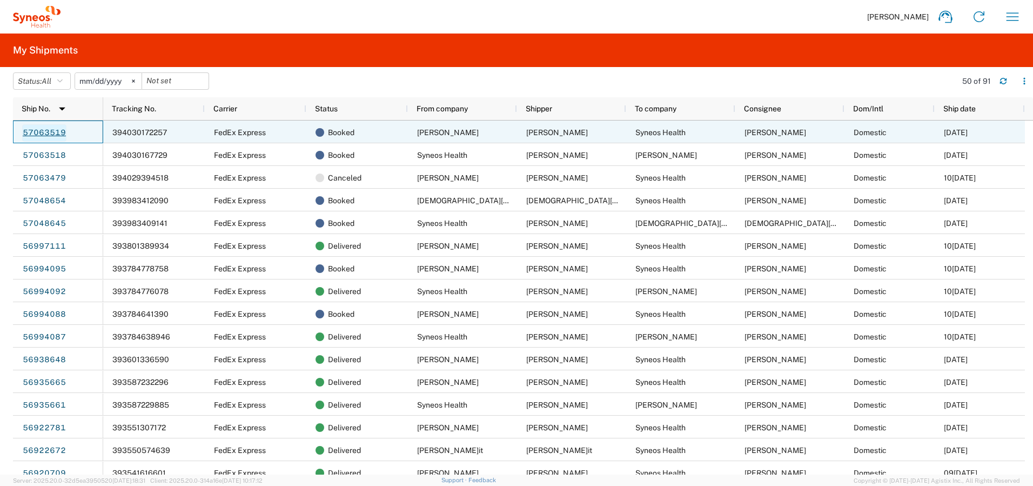
click at [47, 132] on link "57063519" at bounding box center [44, 132] width 44 height 17
